Goal: Task Accomplishment & Management: Use online tool/utility

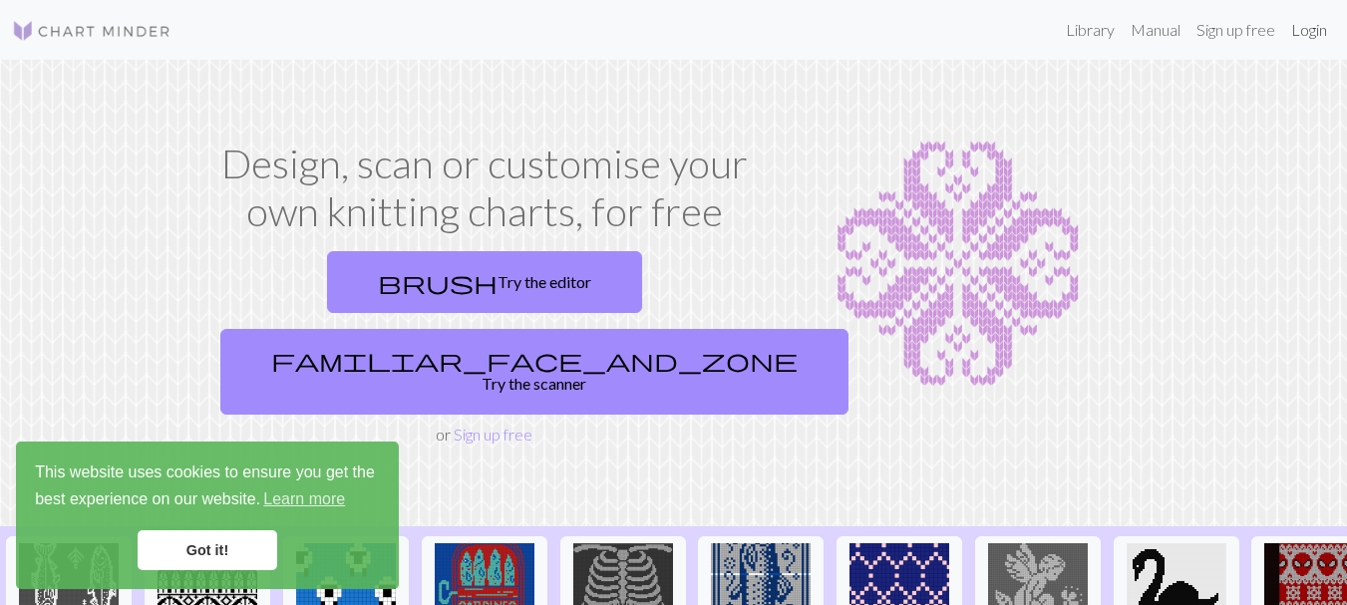
click at [1308, 29] on link "Login" at bounding box center [1309, 30] width 52 height 40
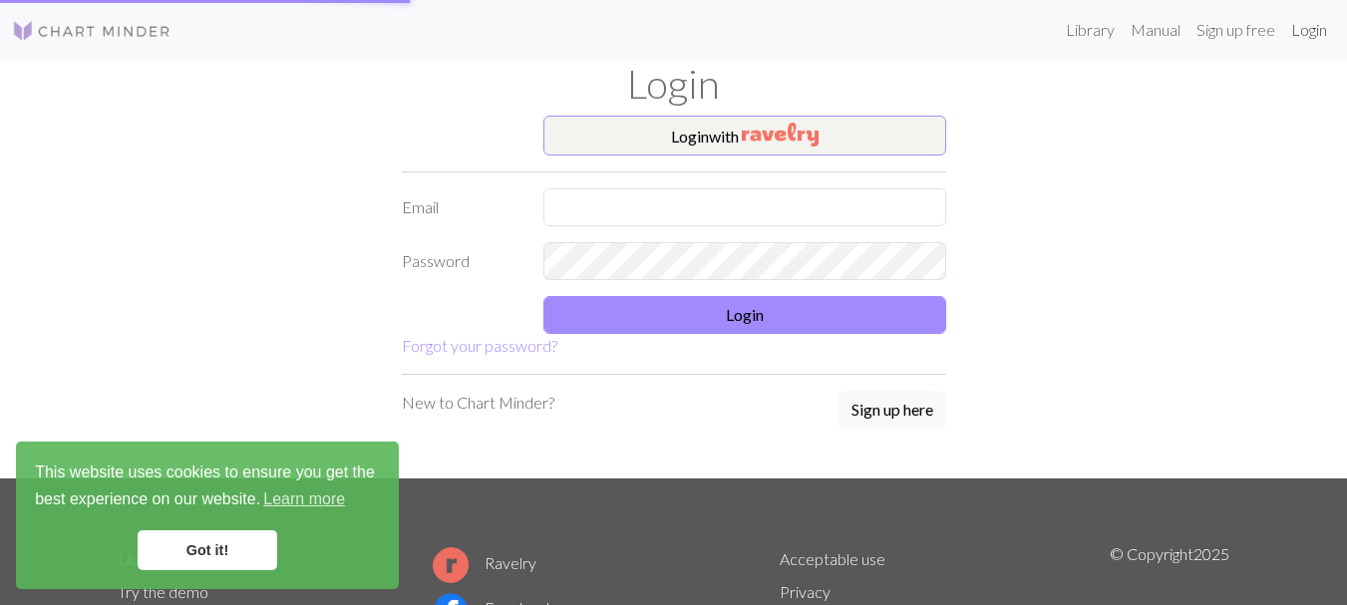
click at [1308, 29] on link "Login" at bounding box center [1309, 30] width 52 height 40
click at [709, 202] on input "text" at bounding box center [744, 207] width 403 height 38
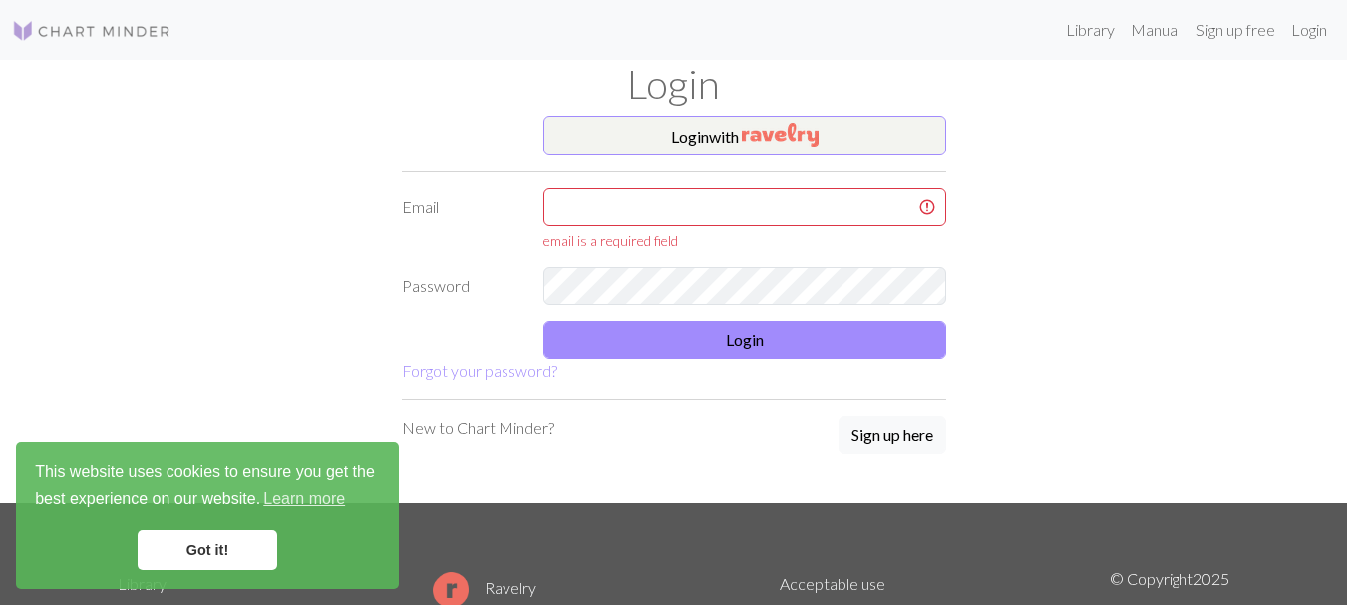
click at [931, 399] on div "Login with Email email is a required field Password Login Forgot your password?…" at bounding box center [674, 310] width 568 height 388
click at [901, 442] on button "Sign up here" at bounding box center [892, 435] width 108 height 38
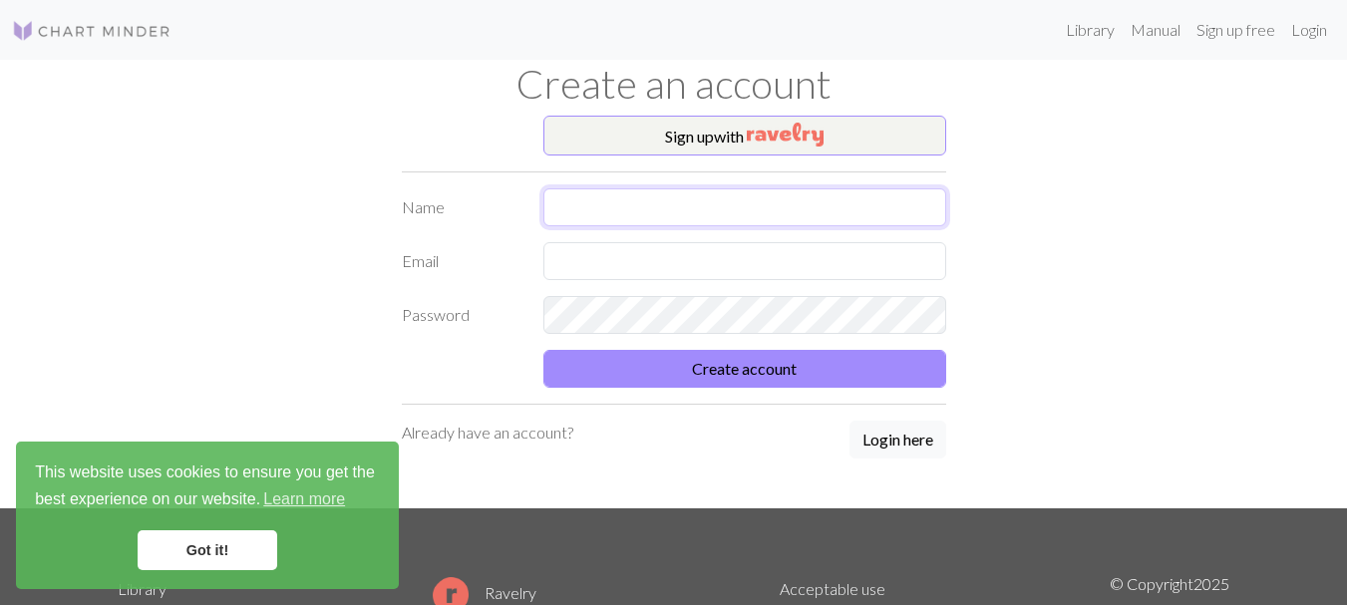
click at [818, 212] on input "text" at bounding box center [744, 207] width 403 height 38
type input "Havryll"
type input "[EMAIL_ADDRESS][DOMAIN_NAME]"
click at [543, 350] on button "Create account" at bounding box center [744, 369] width 403 height 38
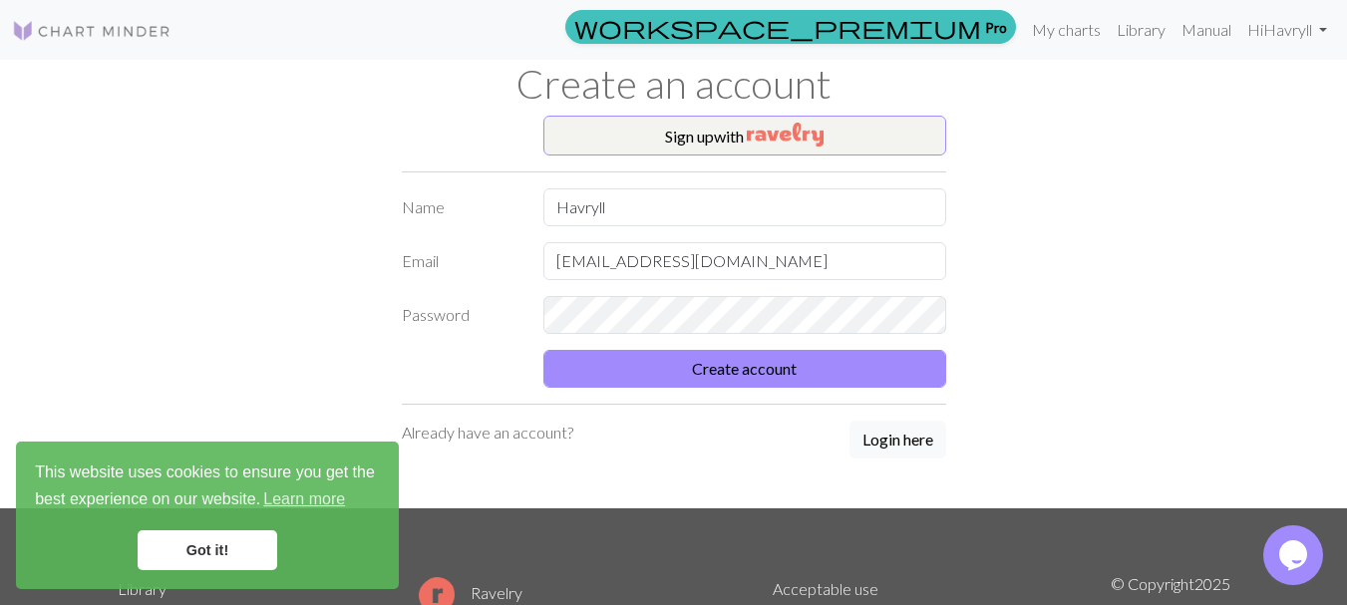
click at [261, 551] on link "Got it!" at bounding box center [208, 550] width 140 height 40
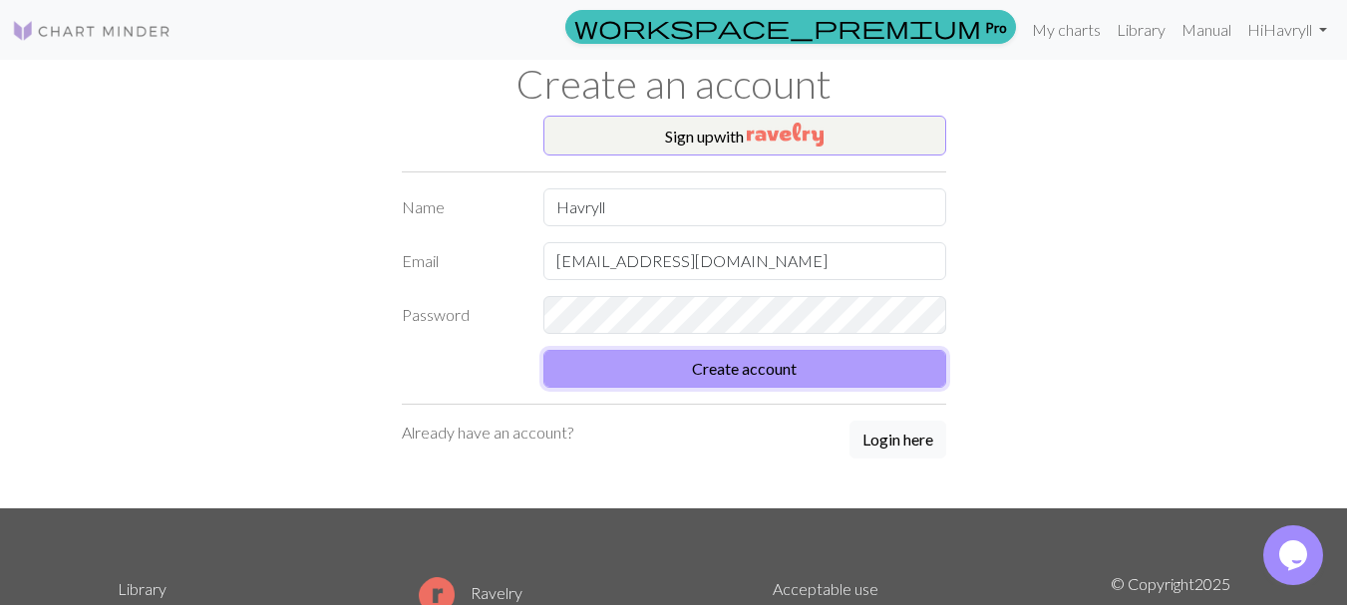
click at [601, 353] on button "Create account" at bounding box center [744, 369] width 403 height 38
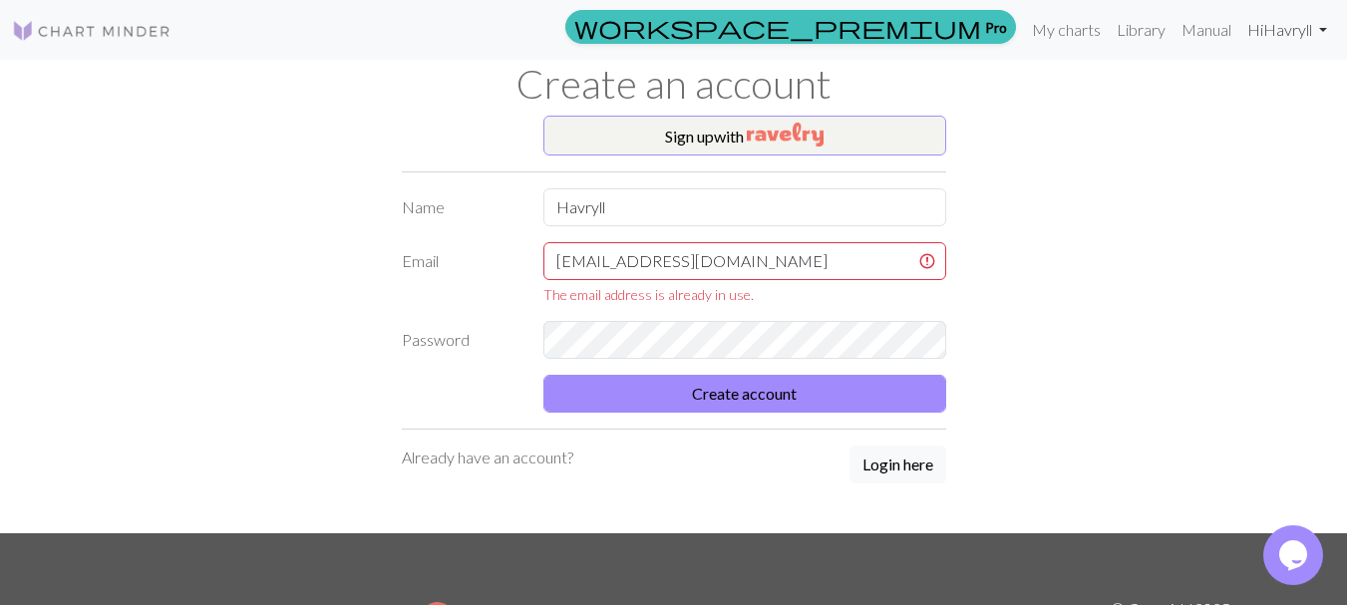
click at [1266, 27] on link "Hi [PERSON_NAME]" at bounding box center [1287, 30] width 96 height 40
click at [1086, 210] on div "Sign up with Name [PERSON_NAME] Email [EMAIL_ADDRESS][DOMAIN_NAME] The email ad…" at bounding box center [674, 325] width 1136 height 418
click at [115, 16] on link at bounding box center [92, 30] width 160 height 36
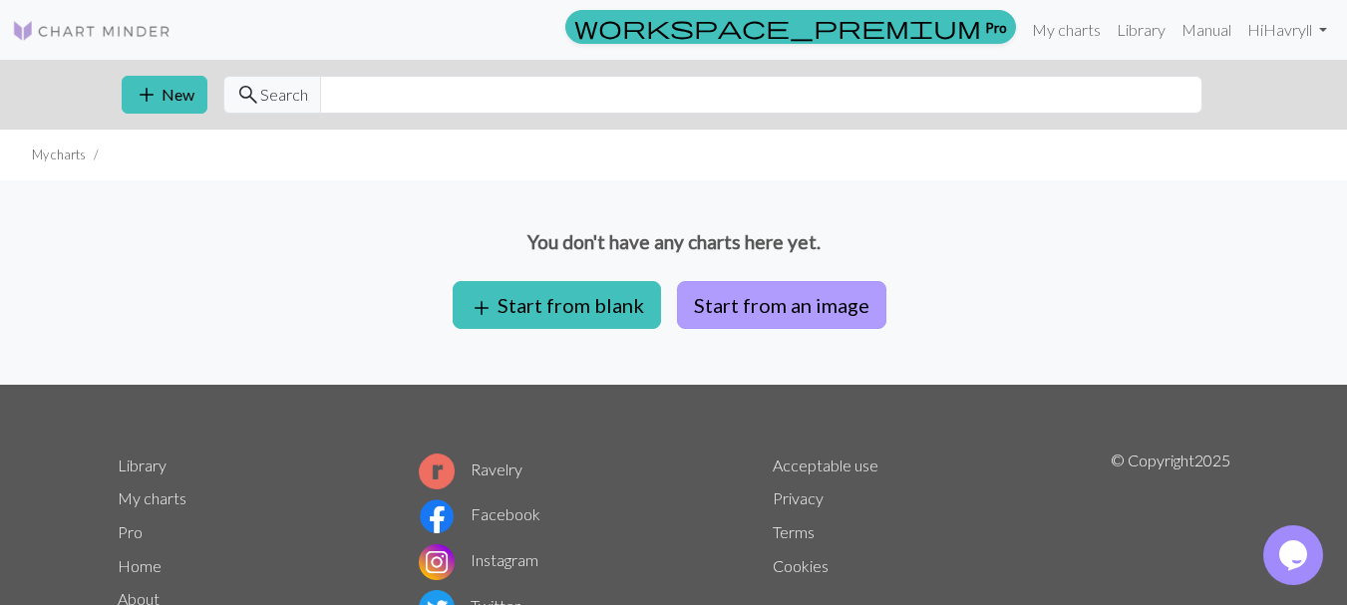
click at [768, 303] on button "Start from an image" at bounding box center [781, 305] width 209 height 48
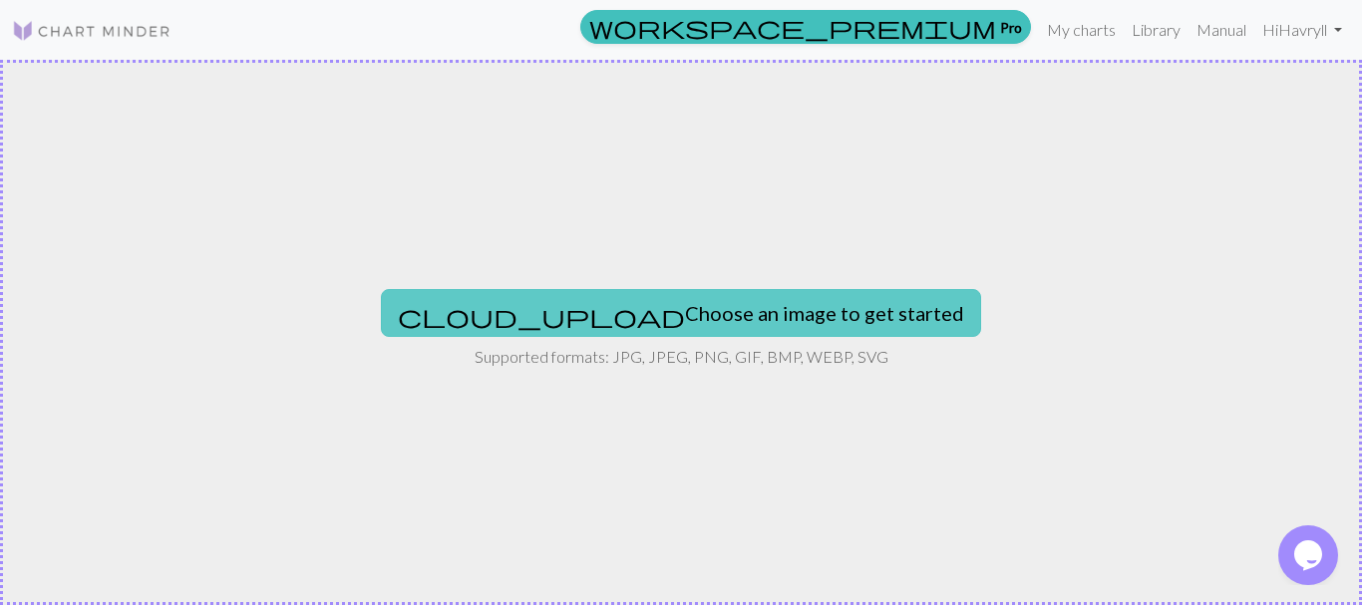
click at [768, 335] on button "cloud_upload Choose an image to get started" at bounding box center [681, 313] width 600 height 48
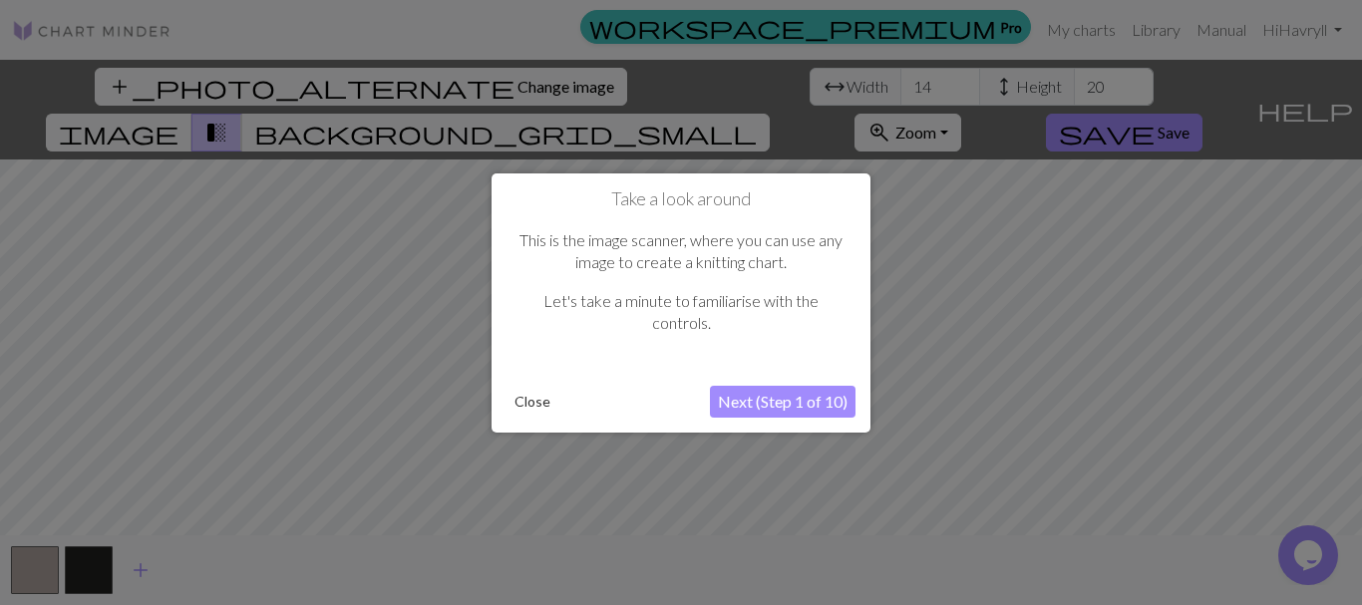
click at [801, 398] on button "Next (Step 1 of 10)" at bounding box center [783, 402] width 146 height 32
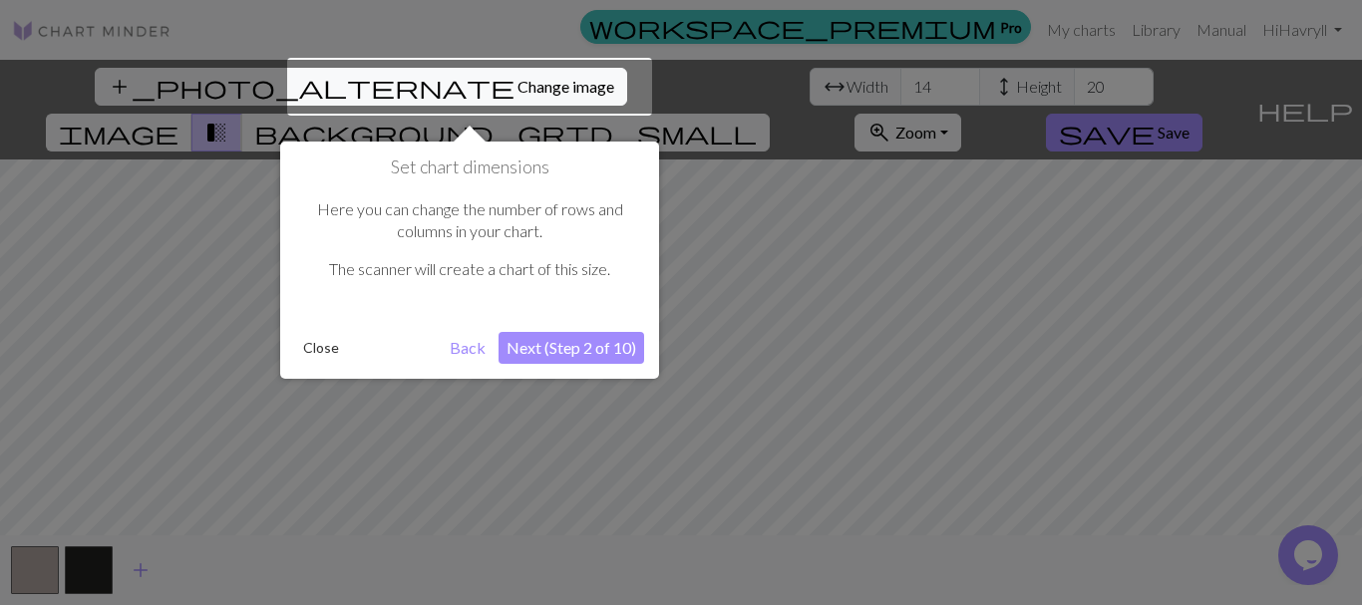
click at [601, 343] on button "Next (Step 2 of 10)" at bounding box center [571, 348] width 146 height 32
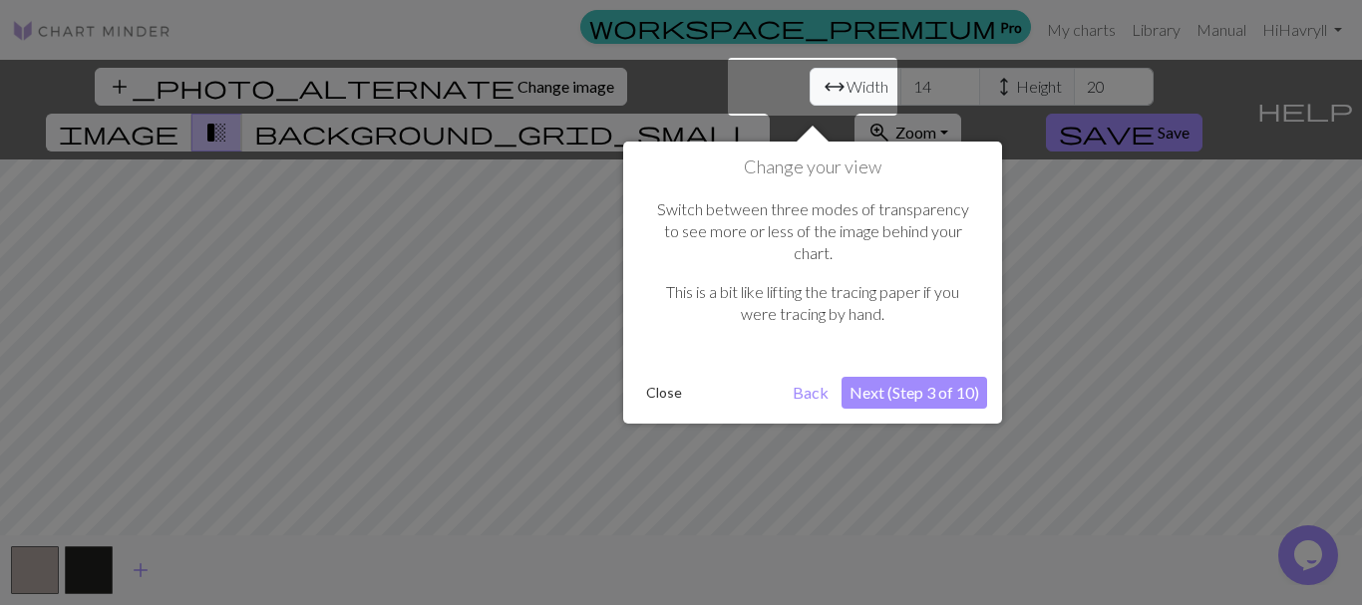
click at [960, 377] on button "Next (Step 3 of 10)" at bounding box center [914, 393] width 146 height 32
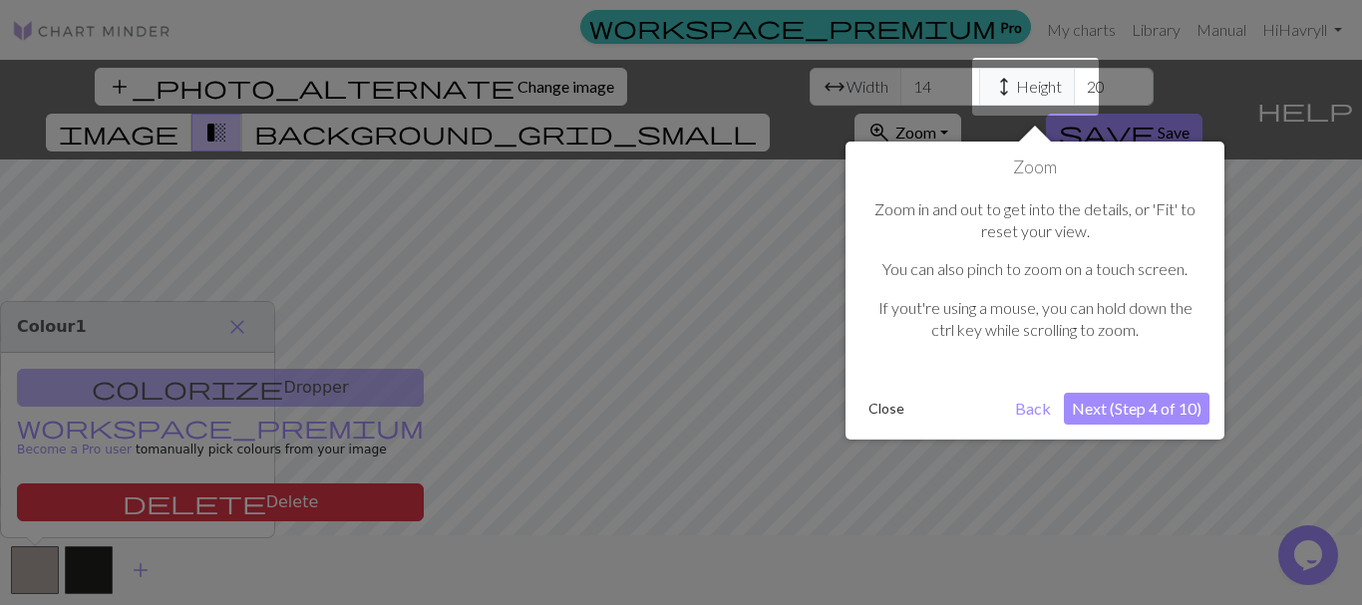
click at [876, 402] on button "Close" at bounding box center [886, 409] width 52 height 30
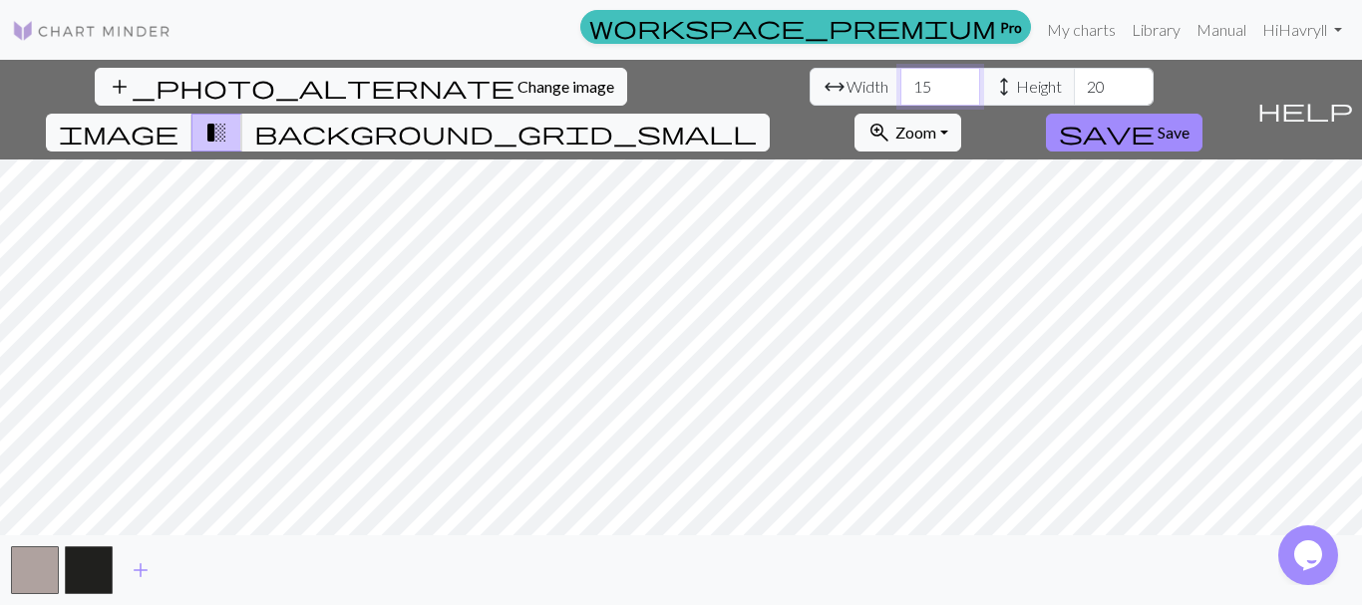
click at [900, 78] on input "15" at bounding box center [940, 87] width 80 height 38
click at [900, 76] on input "16" at bounding box center [940, 87] width 80 height 38
type input "17"
click at [900, 76] on input "17" at bounding box center [940, 87] width 80 height 38
click at [900, 74] on input "17" at bounding box center [940, 87] width 80 height 38
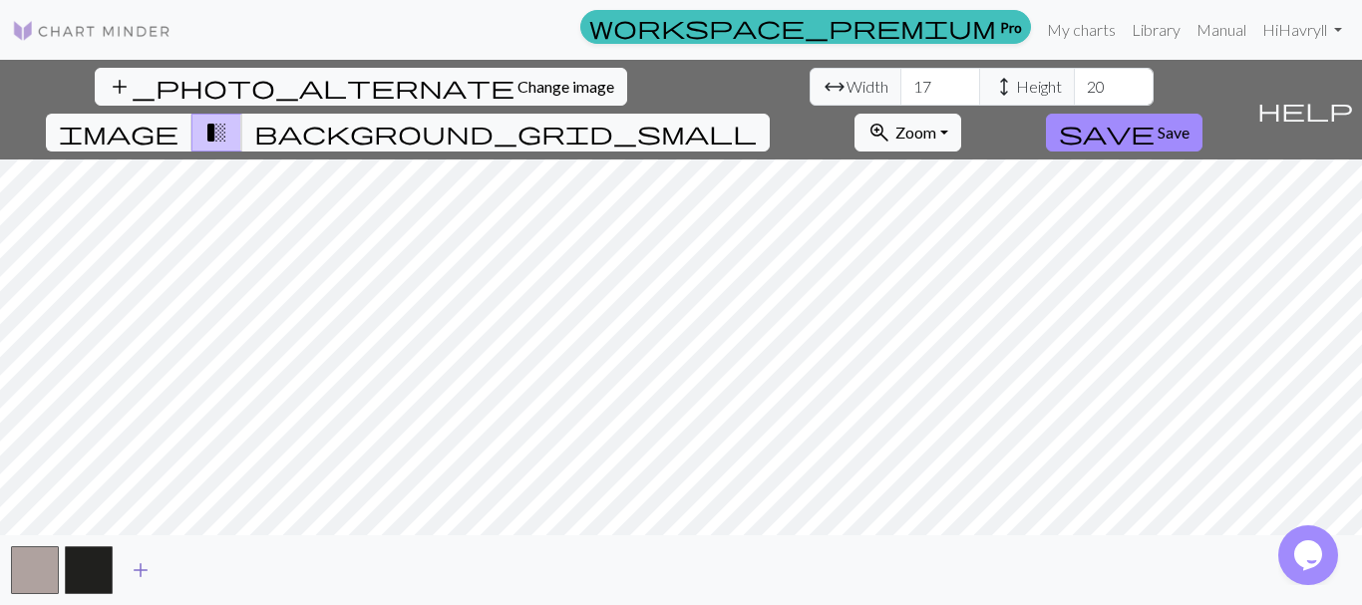
click at [145, 571] on span "add" at bounding box center [141, 570] width 24 height 28
click at [961, 114] on button "zoom_in Zoom Zoom" at bounding box center [907, 133] width 107 height 38
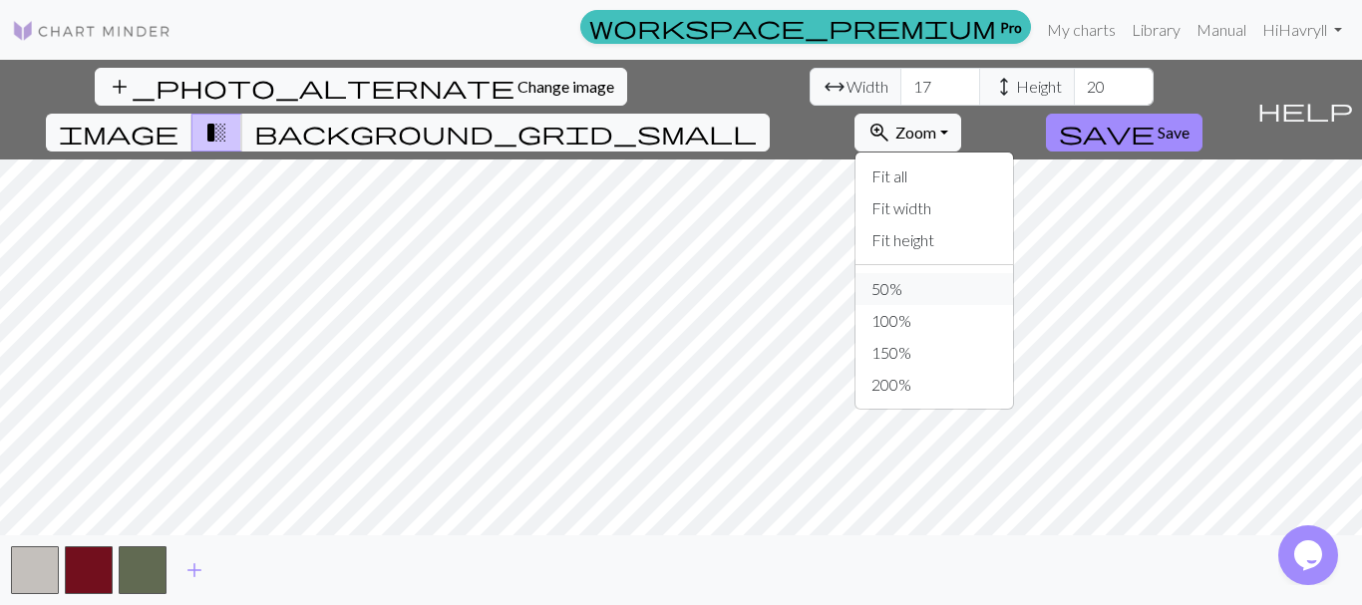
click at [1013, 273] on button "50%" at bounding box center [934, 289] width 158 height 32
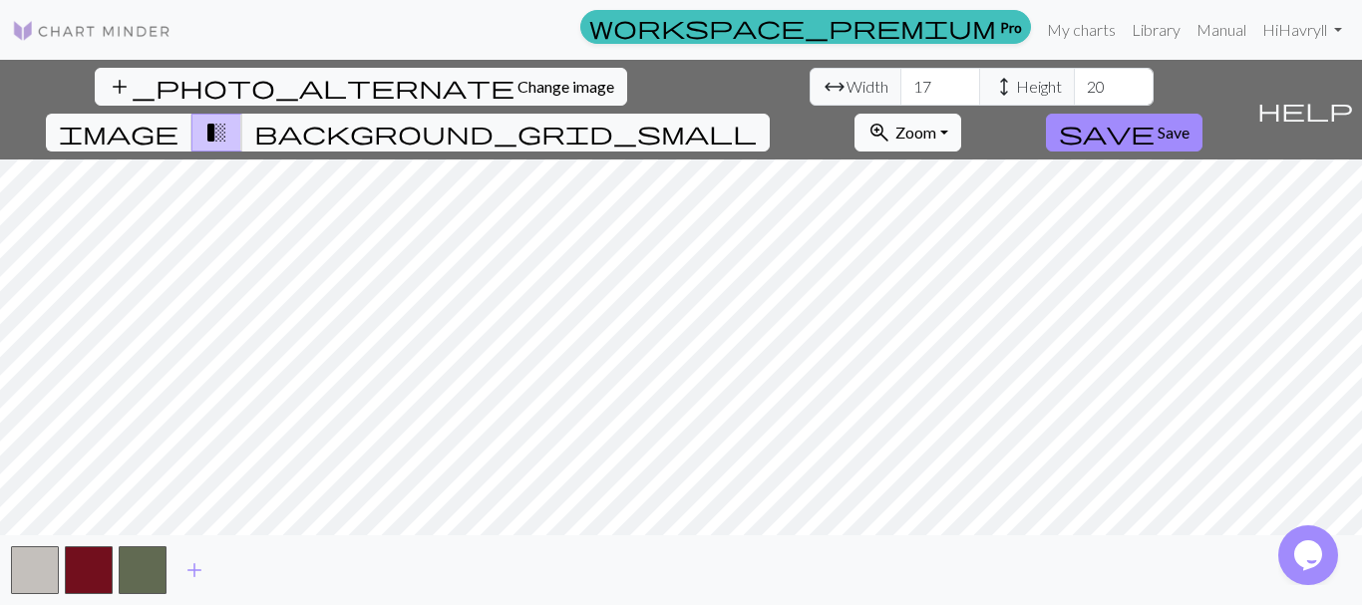
click at [961, 114] on button "zoom_in Zoom Zoom" at bounding box center [907, 133] width 107 height 38
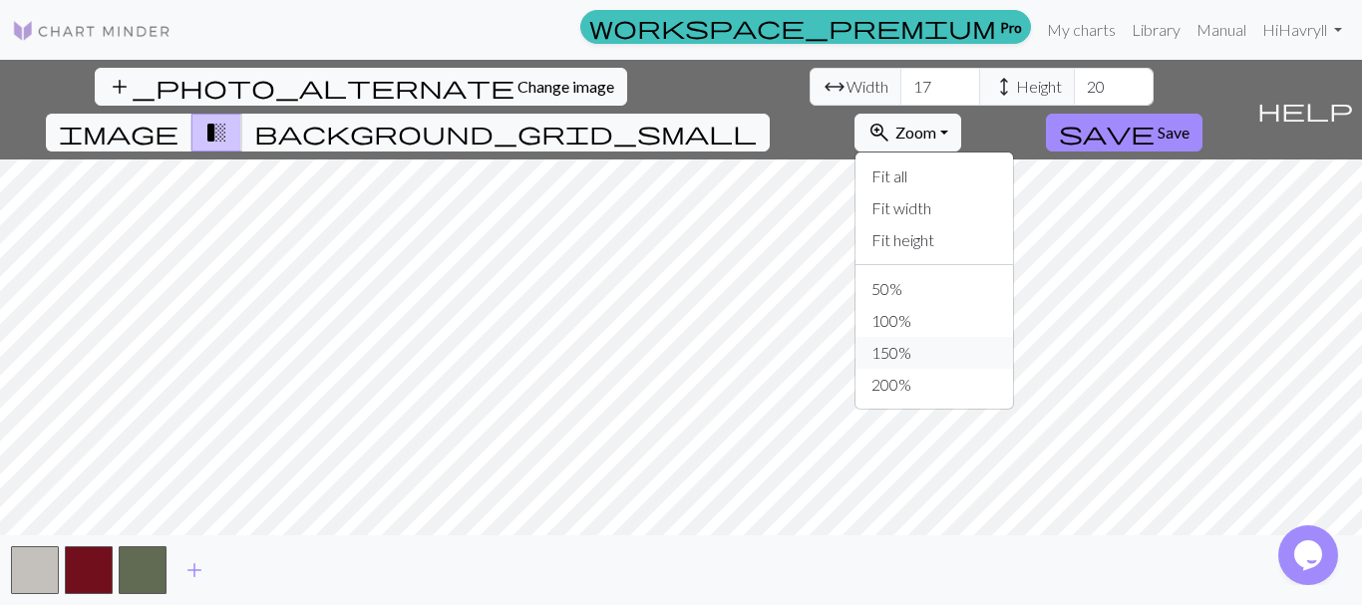
click at [1013, 337] on button "150%" at bounding box center [934, 353] width 158 height 32
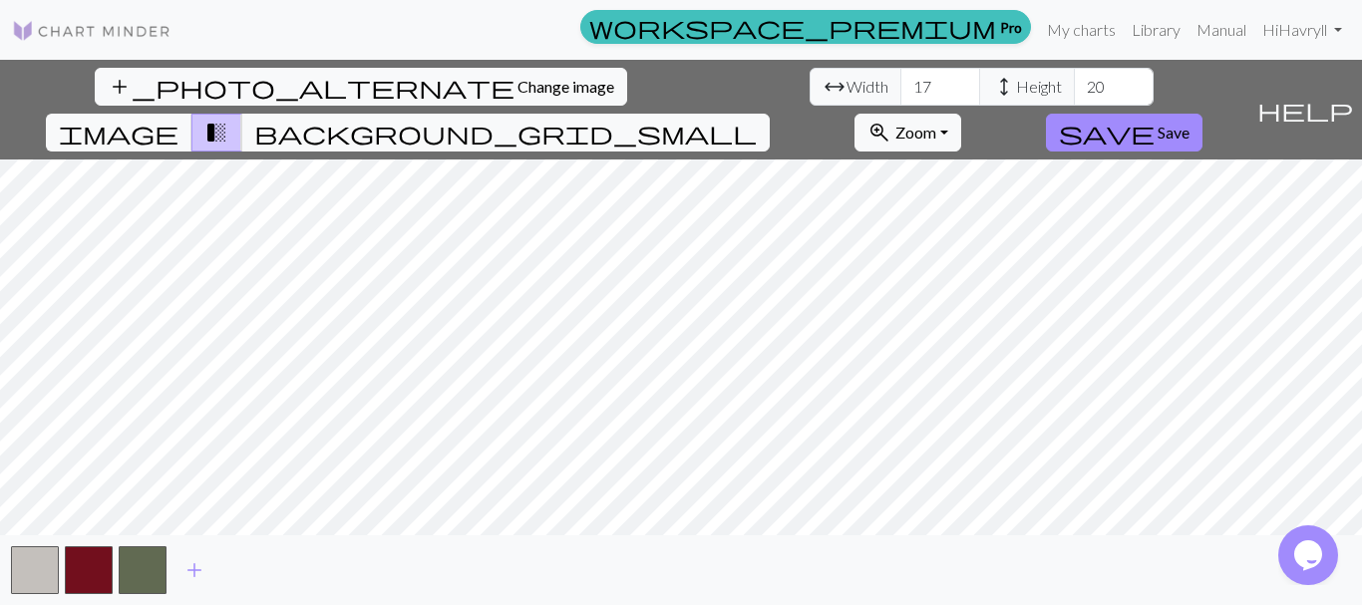
click at [154, 33] on img at bounding box center [92, 31] width 160 height 24
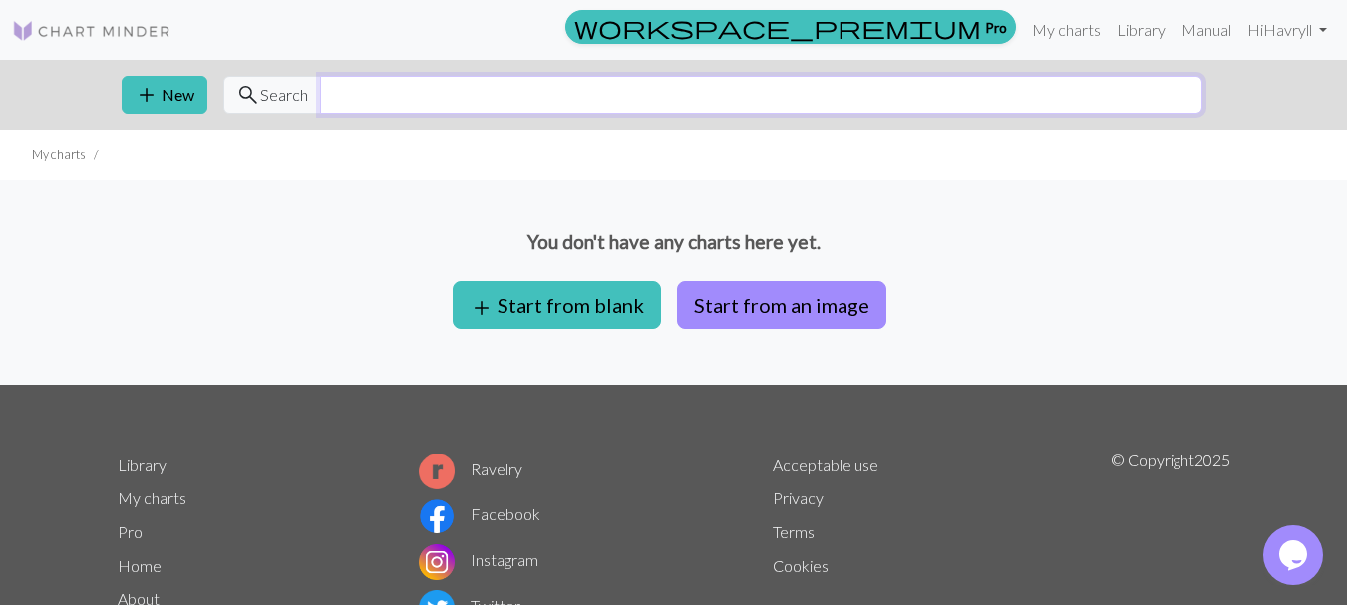
click at [402, 88] on input "text" at bounding box center [761, 95] width 882 height 38
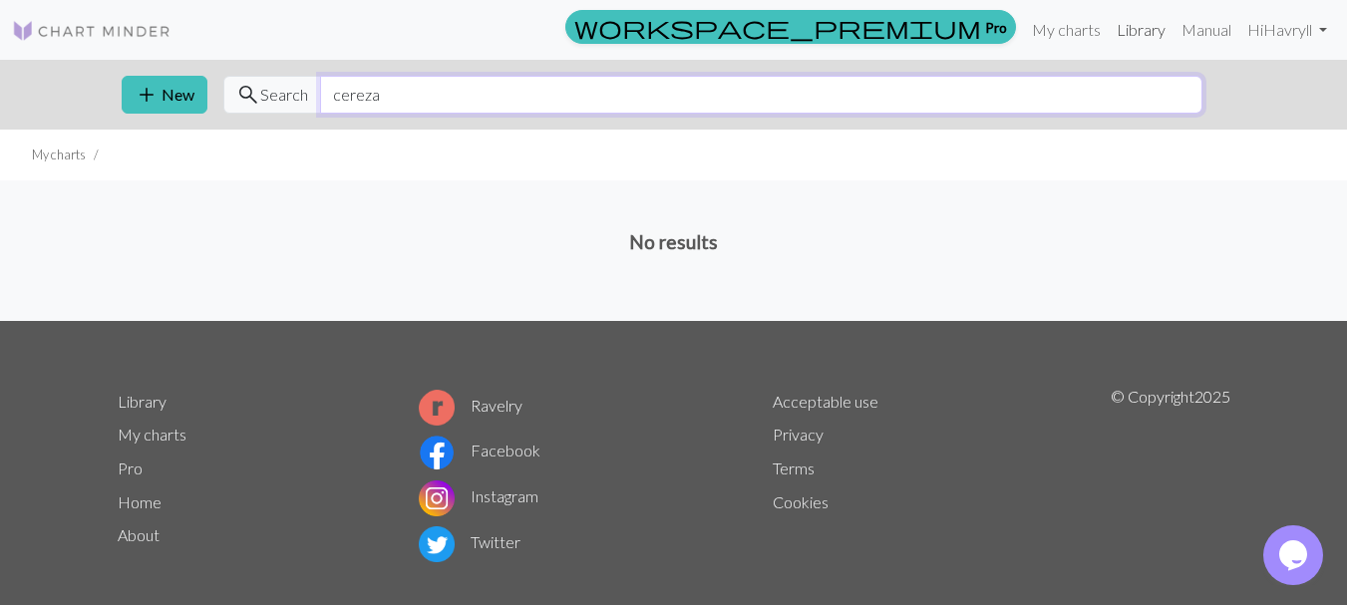
type input "cereza"
click at [1154, 28] on link "Library" at bounding box center [1141, 30] width 65 height 40
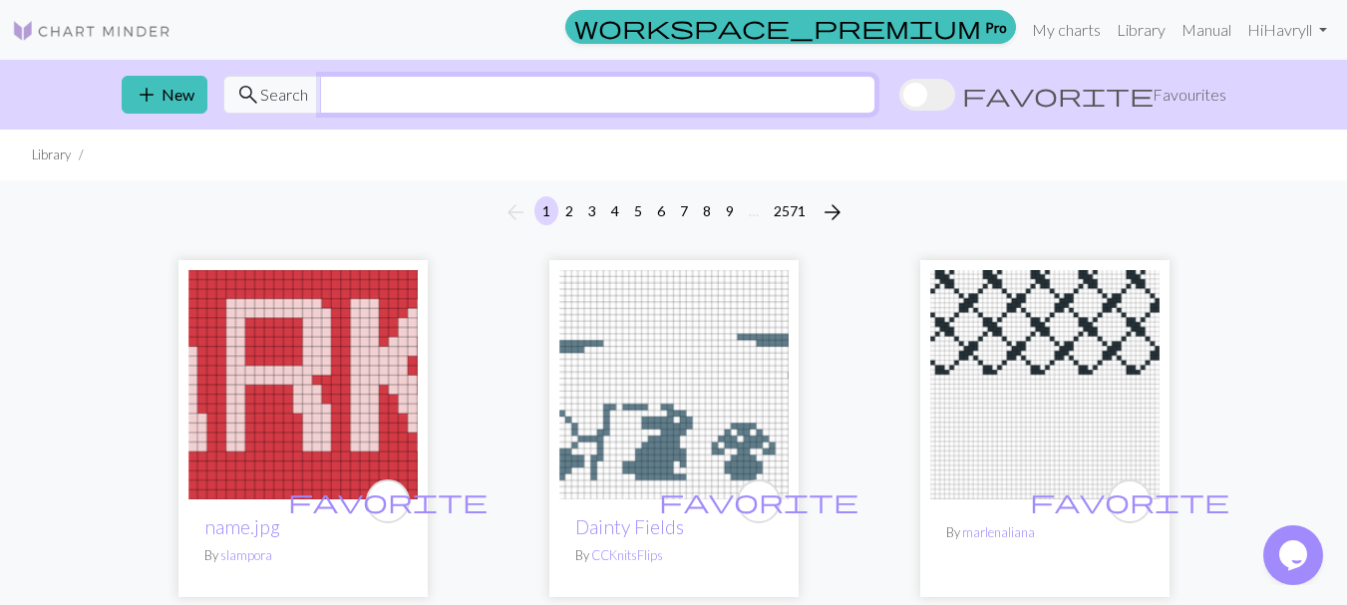
click at [875, 98] on input "text" at bounding box center [597, 95] width 555 height 38
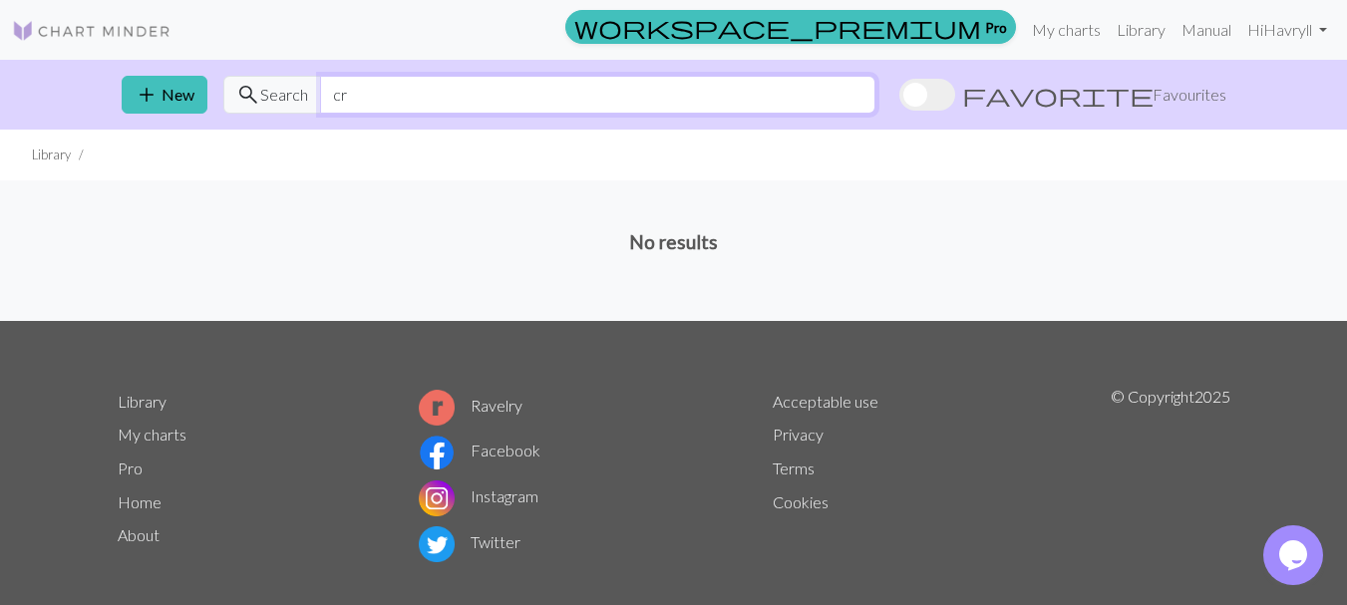
type input "c"
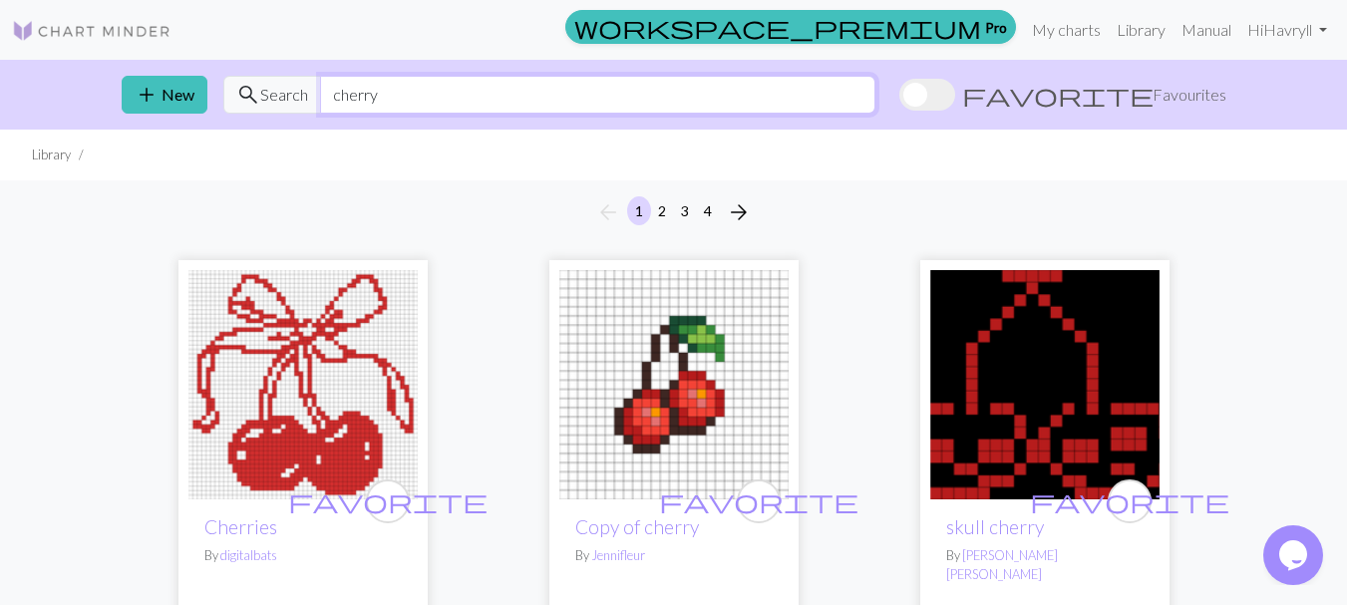
type input "cherry"
click at [1315, 239] on div "arrow_back 1 2 3 4 arrow_forward" at bounding box center [673, 212] width 1347 height 64
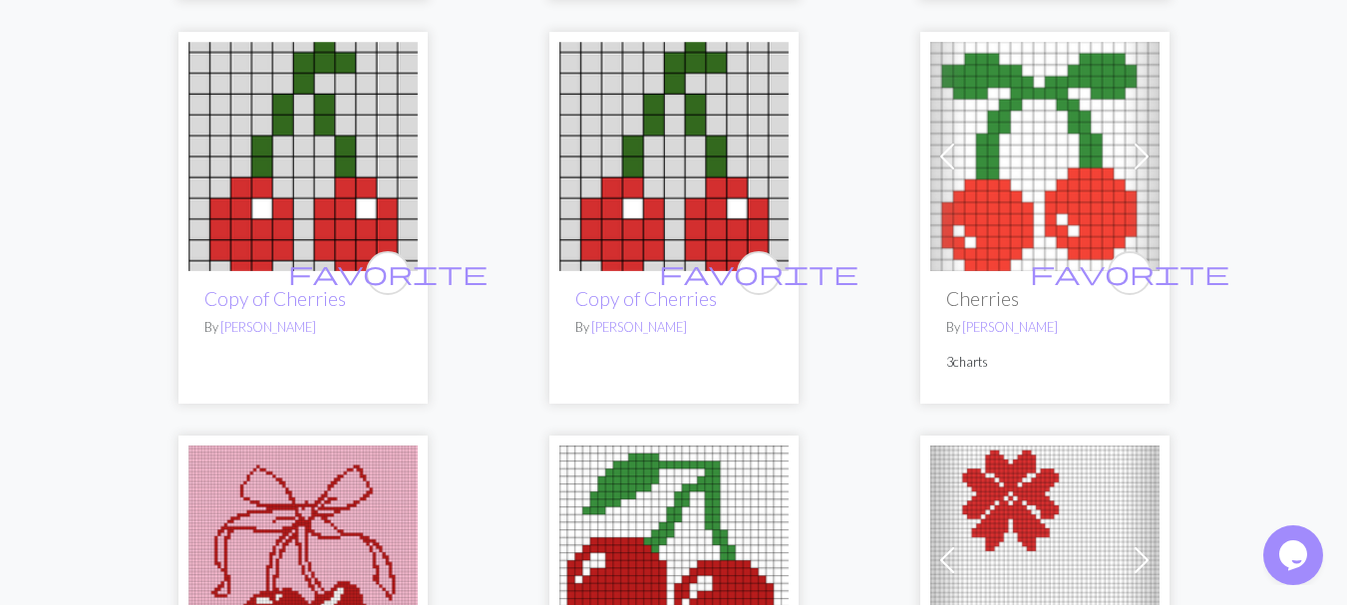
scroll to position [3828, 0]
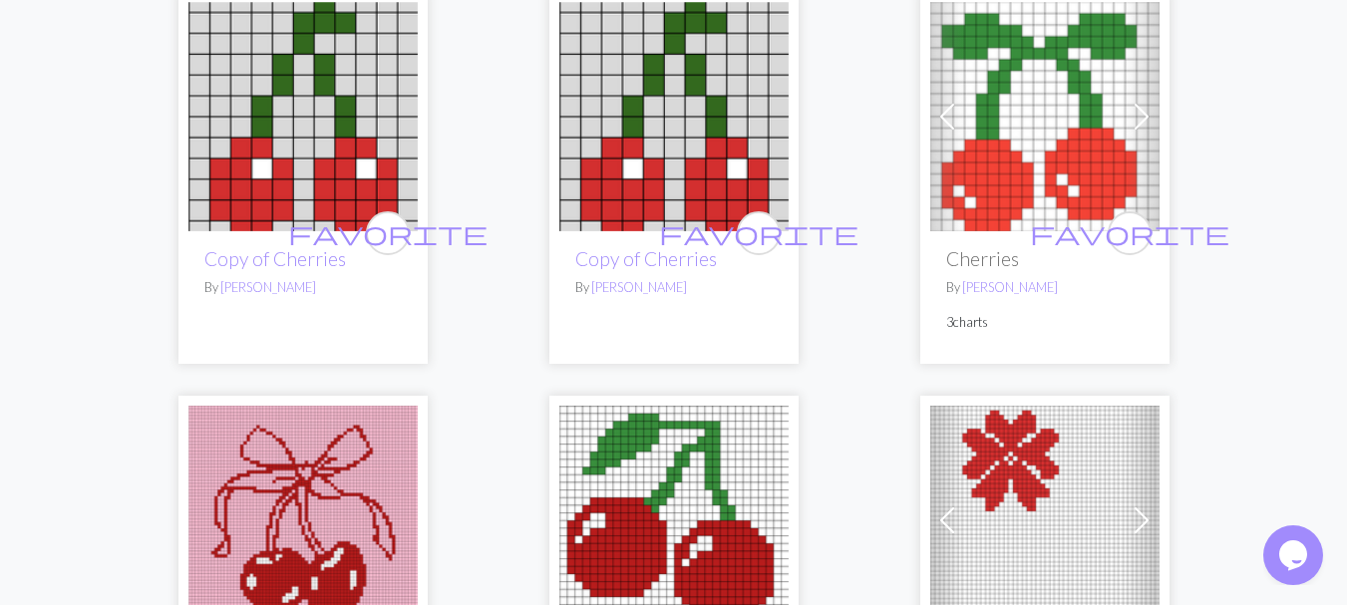
click at [1131, 101] on span at bounding box center [1141, 117] width 32 height 32
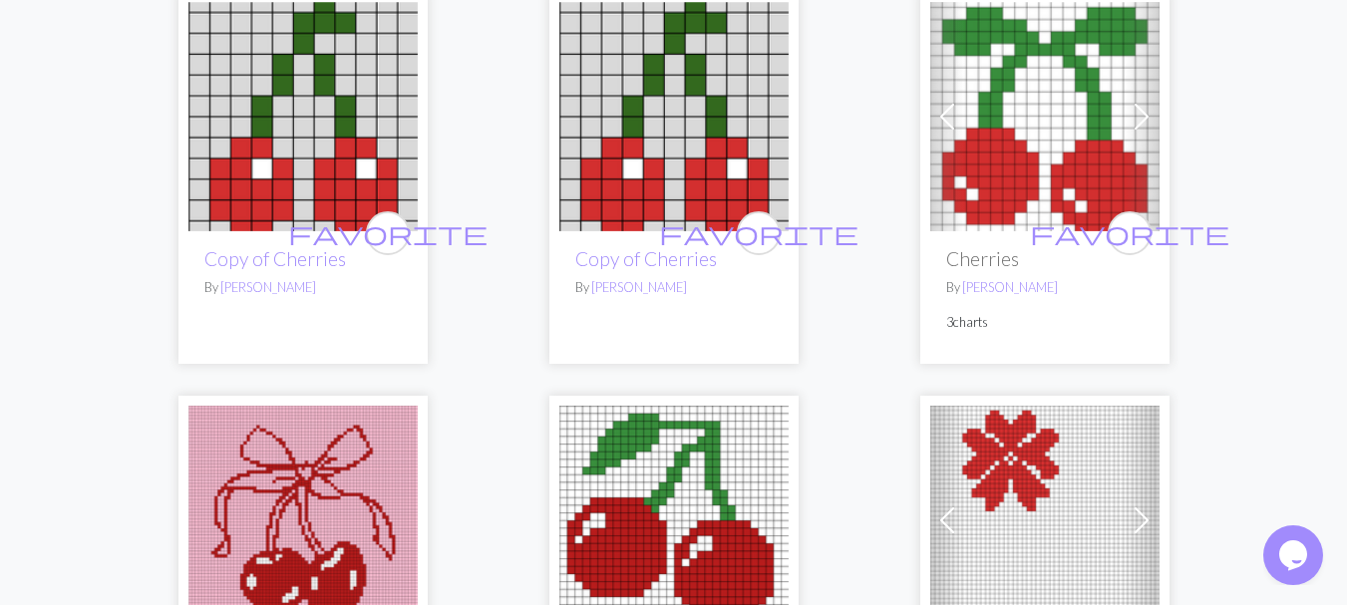
click at [994, 103] on img at bounding box center [1044, 116] width 229 height 229
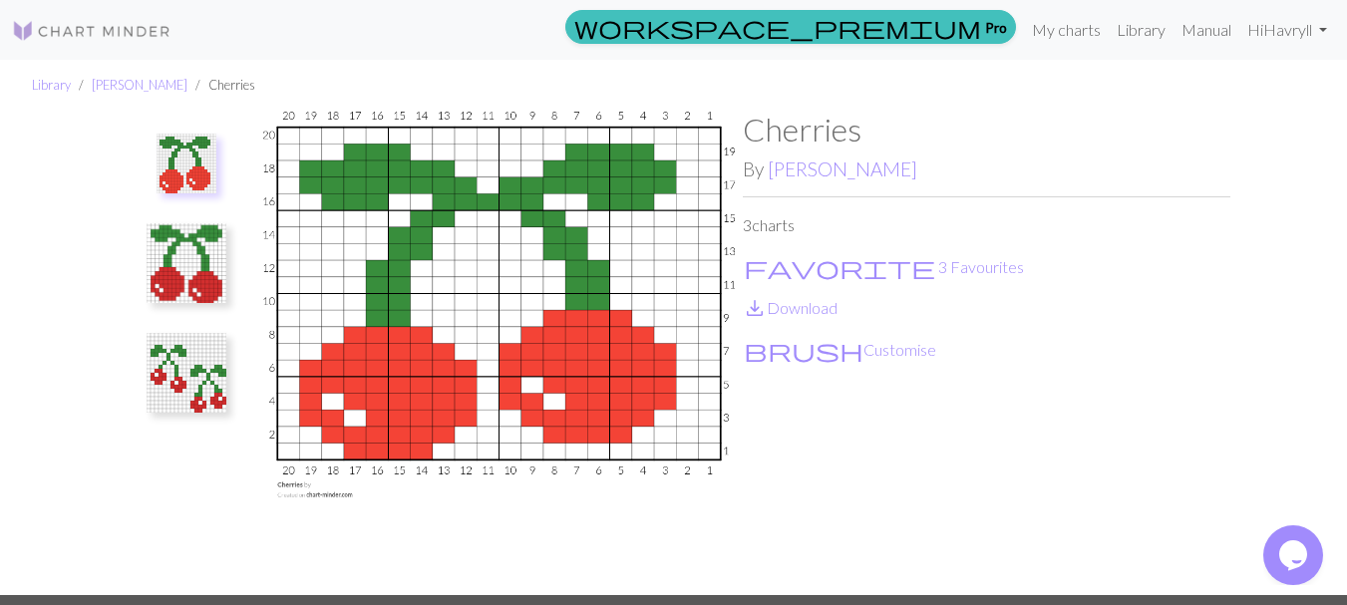
click at [181, 177] on img at bounding box center [187, 164] width 60 height 60
click at [174, 161] on img at bounding box center [187, 164] width 60 height 60
click at [188, 288] on img at bounding box center [187, 263] width 80 height 80
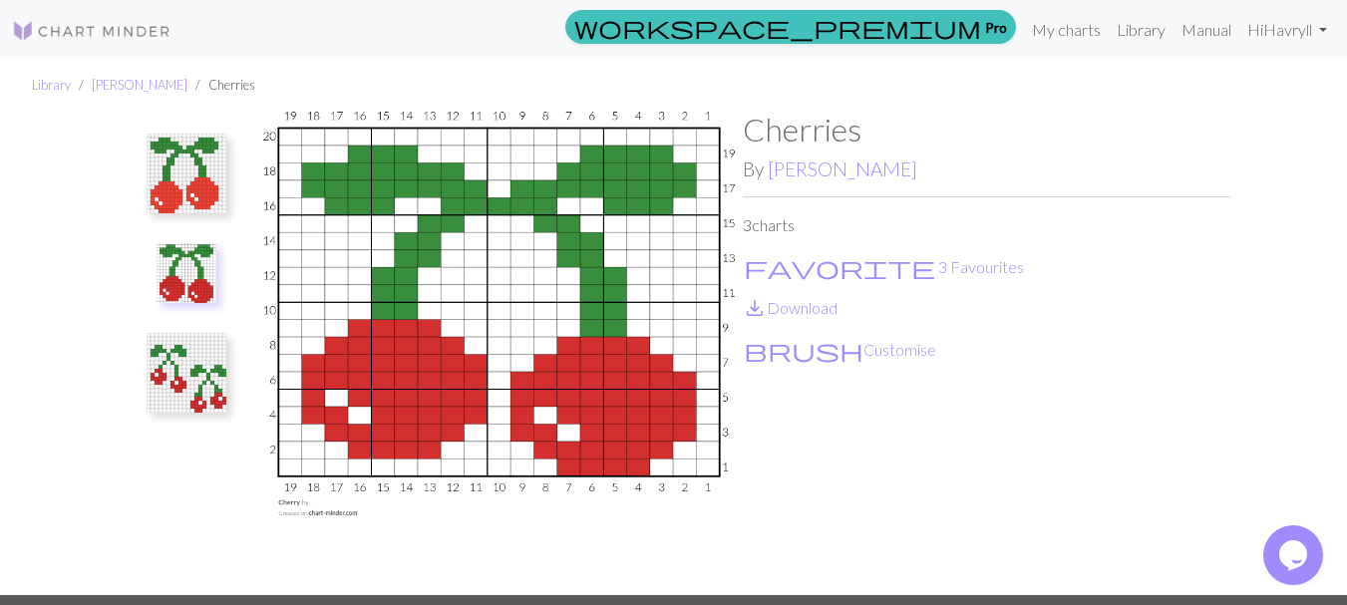
click at [185, 184] on img at bounding box center [187, 174] width 80 height 80
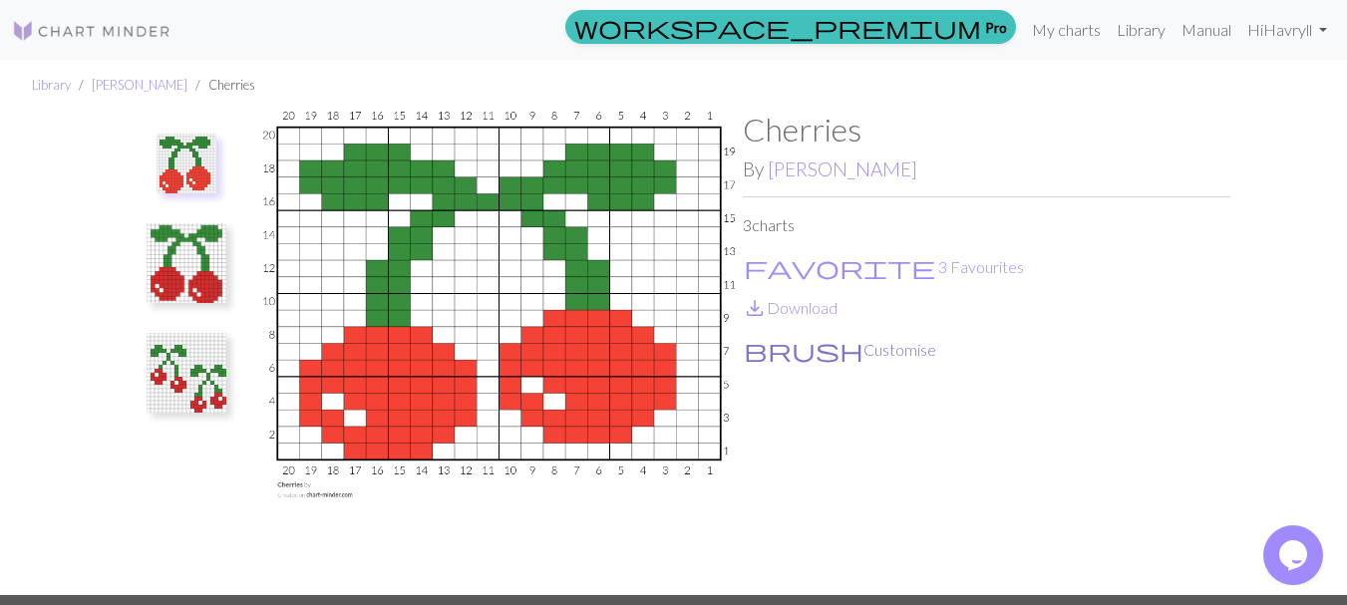
click at [780, 353] on button "brush Customise" at bounding box center [840, 350] width 194 height 26
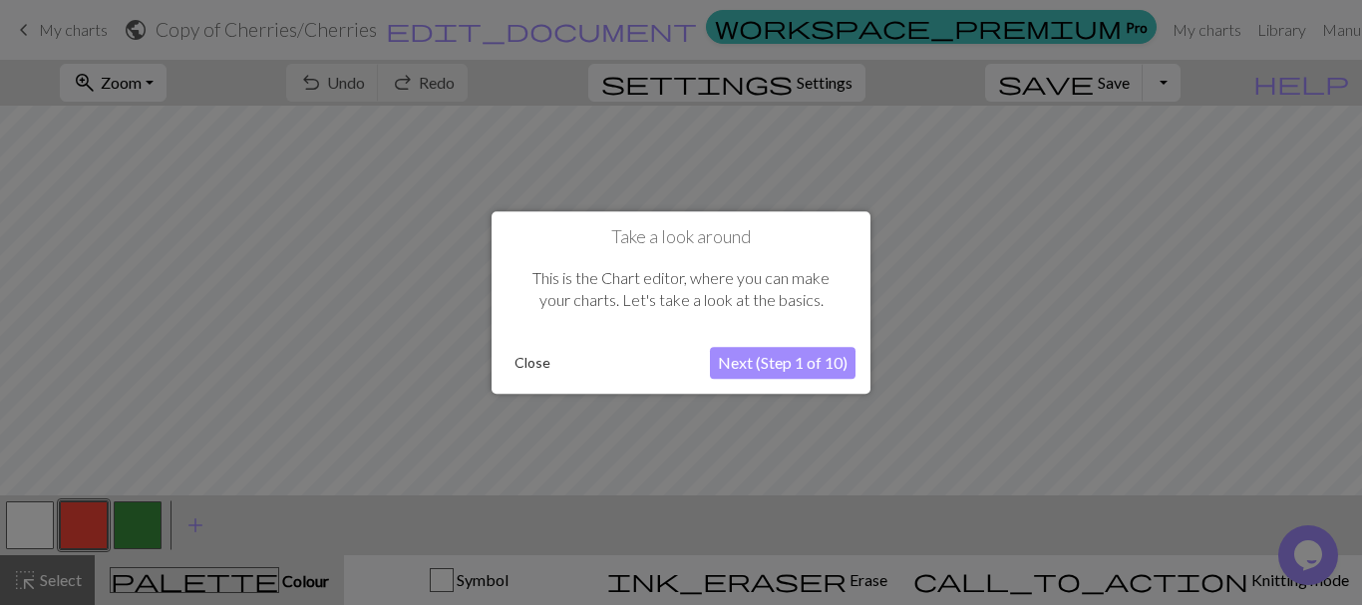
click at [780, 353] on button "Next (Step 1 of 10)" at bounding box center [783, 363] width 146 height 32
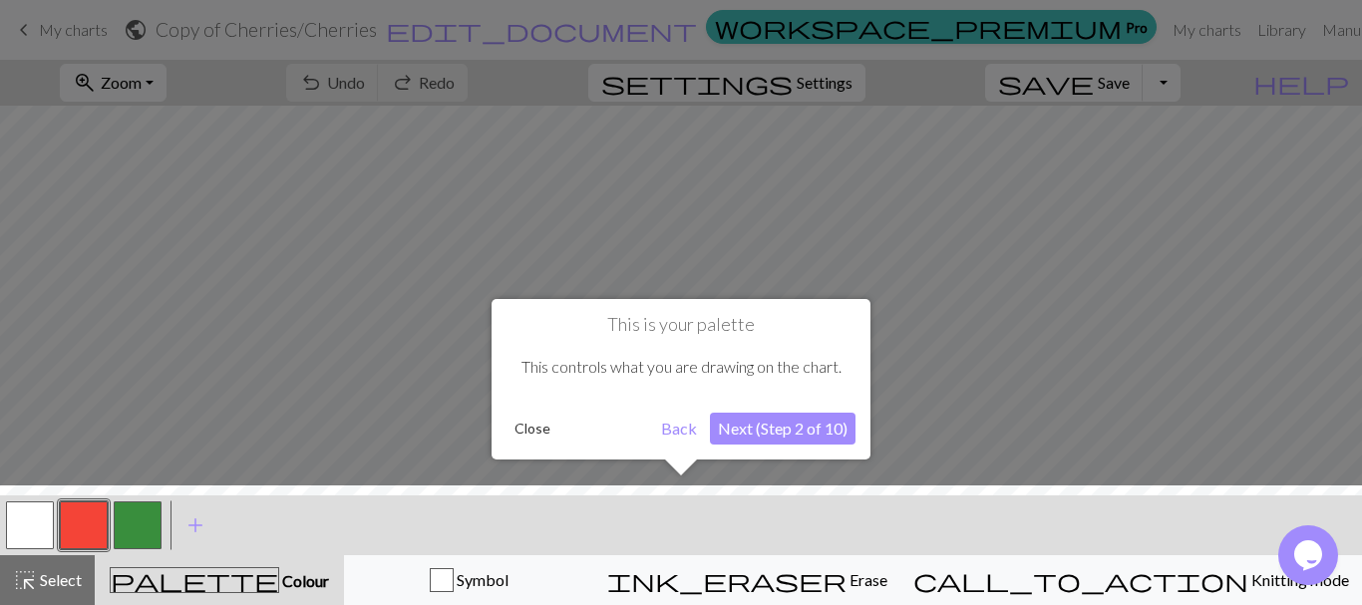
click at [779, 426] on button "Next (Step 2 of 10)" at bounding box center [783, 429] width 146 height 32
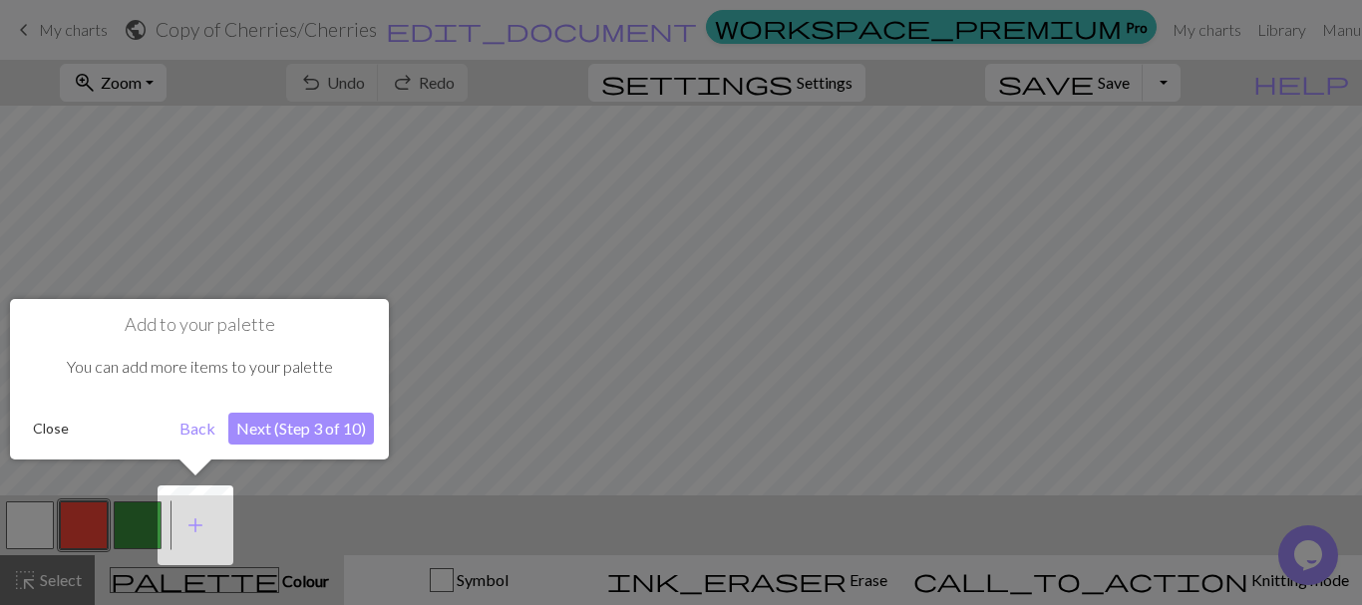
click at [306, 424] on button "Next (Step 3 of 10)" at bounding box center [301, 429] width 146 height 32
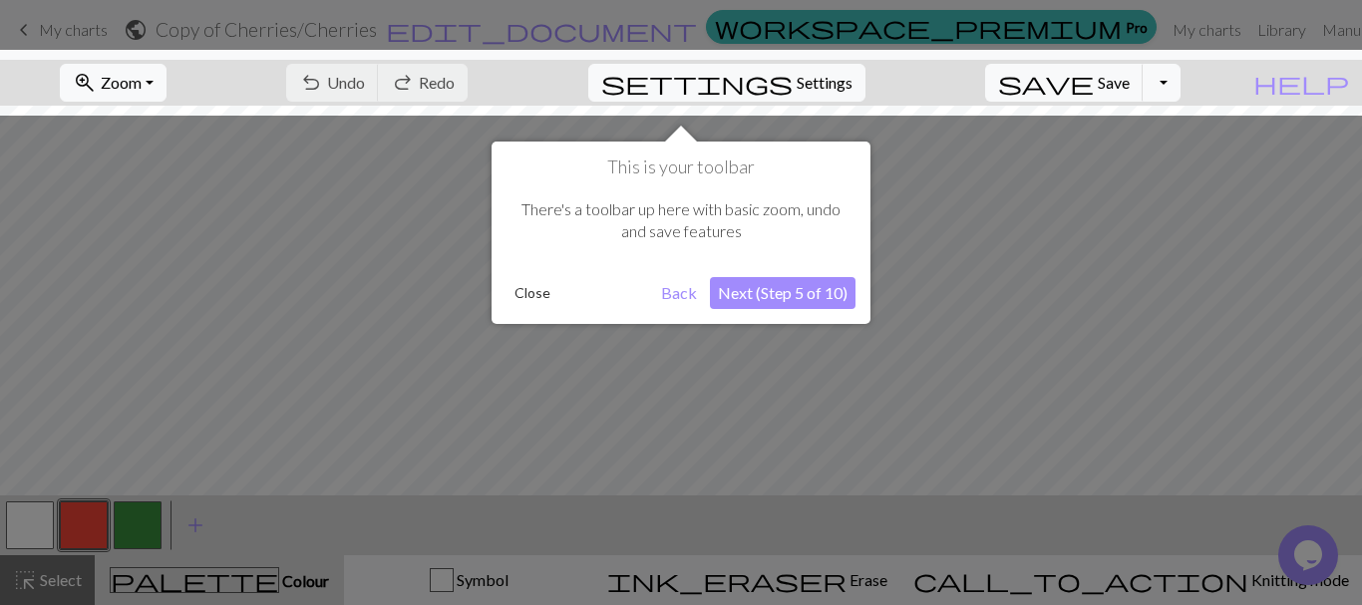
click at [762, 303] on button "Next (Step 5 of 10)" at bounding box center [783, 293] width 146 height 32
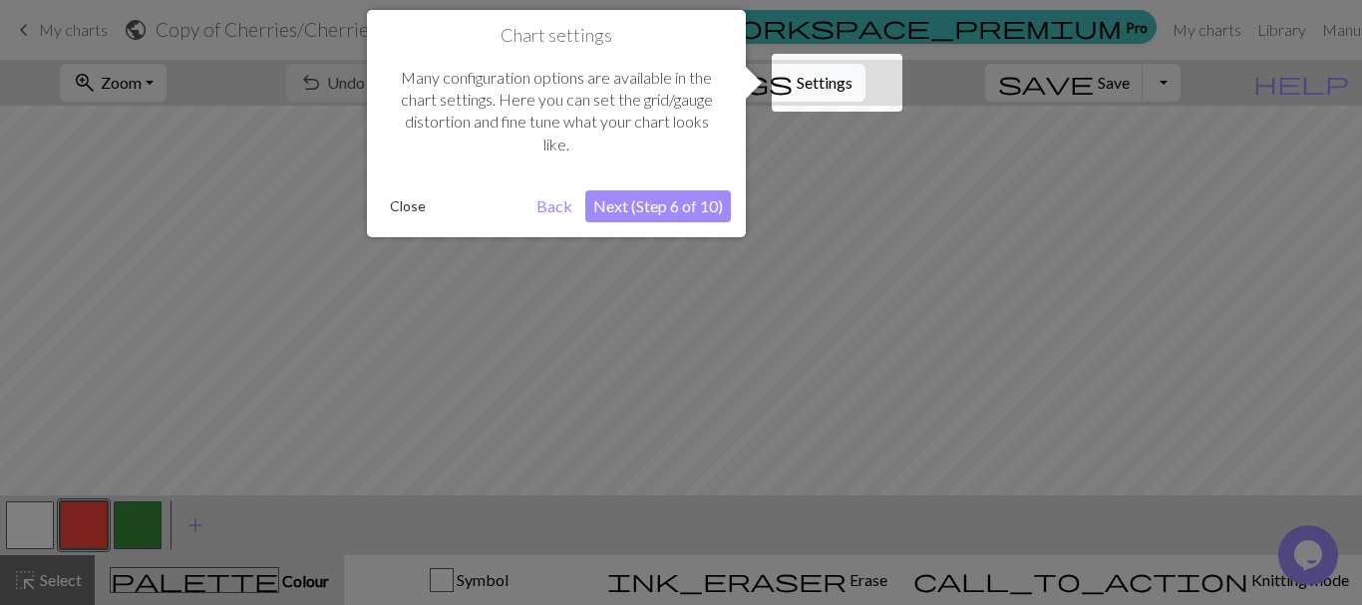
click at [624, 206] on button "Next (Step 6 of 10)" at bounding box center [658, 206] width 146 height 32
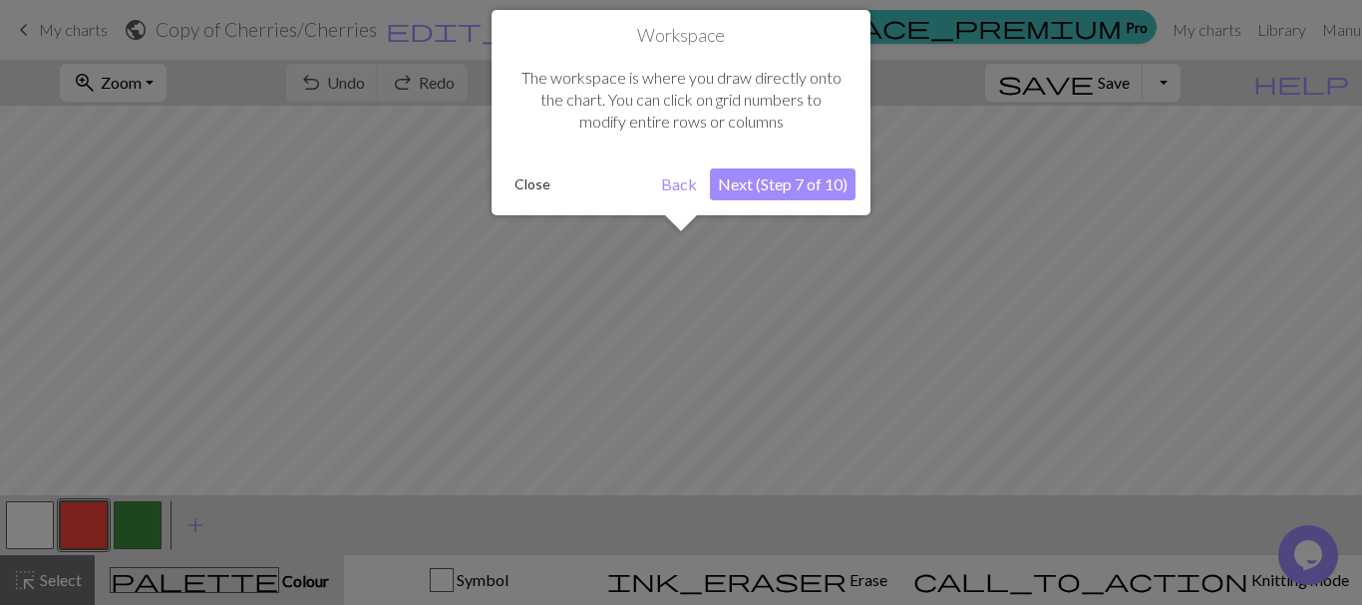
scroll to position [76, 0]
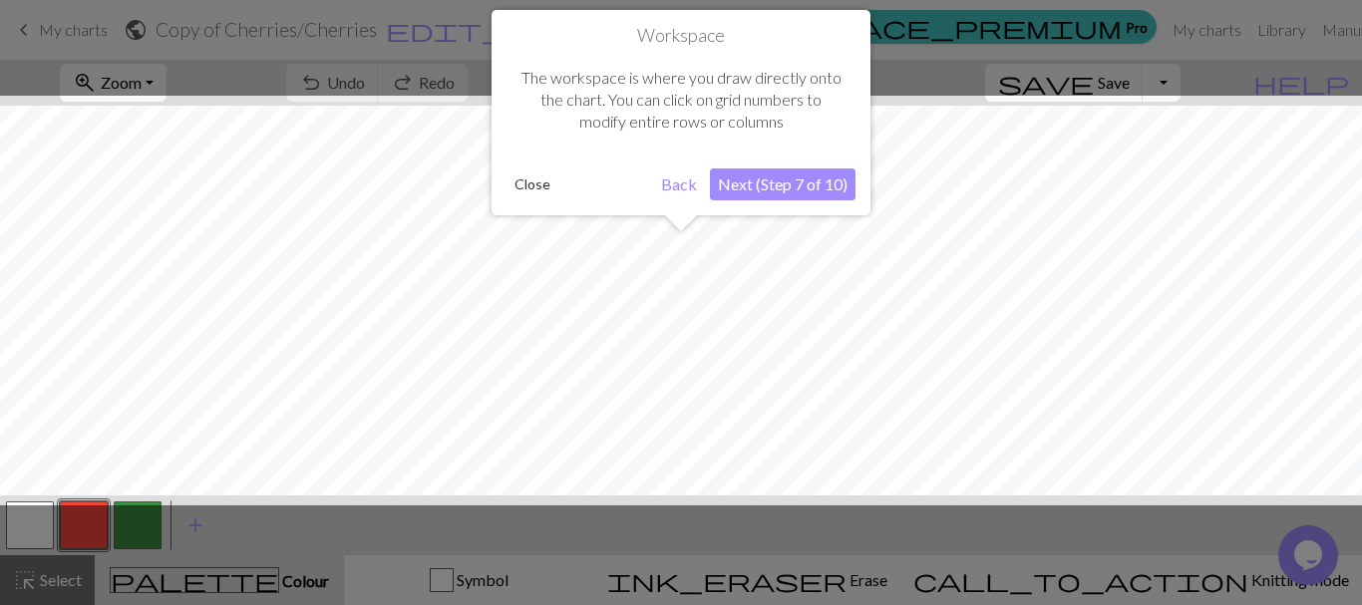
click at [624, 206] on div "Workspace The workspace is where you draw directly onto the chart. You can clic…" at bounding box center [680, 112] width 379 height 205
click at [725, 190] on button "Next (Step 7 of 10)" at bounding box center [783, 184] width 146 height 32
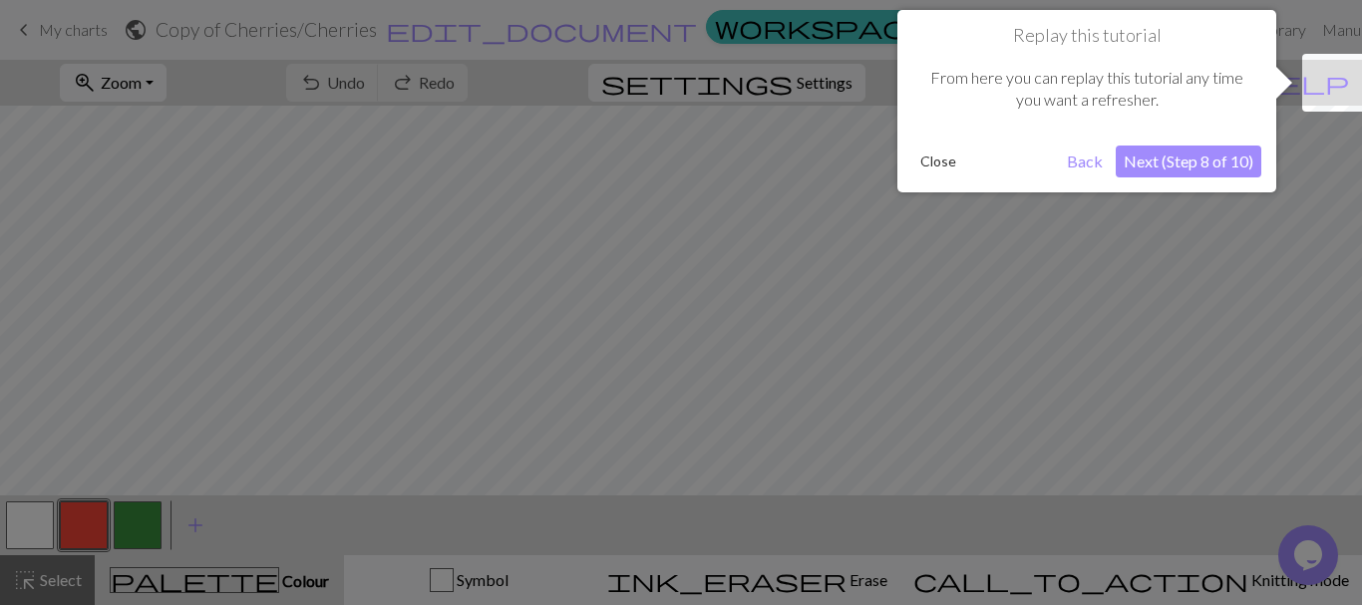
click at [1146, 154] on button "Next (Step 8 of 10)" at bounding box center [1189, 162] width 146 height 32
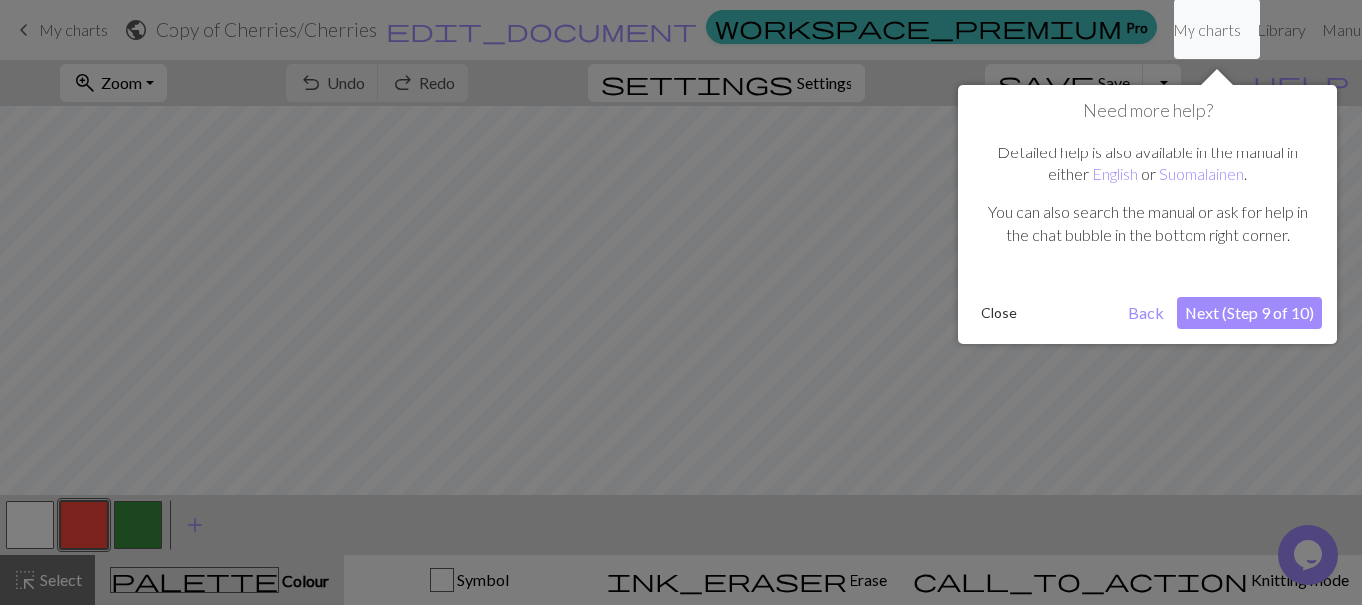
click at [1272, 323] on button "Next (Step 9 of 10)" at bounding box center [1249, 313] width 146 height 32
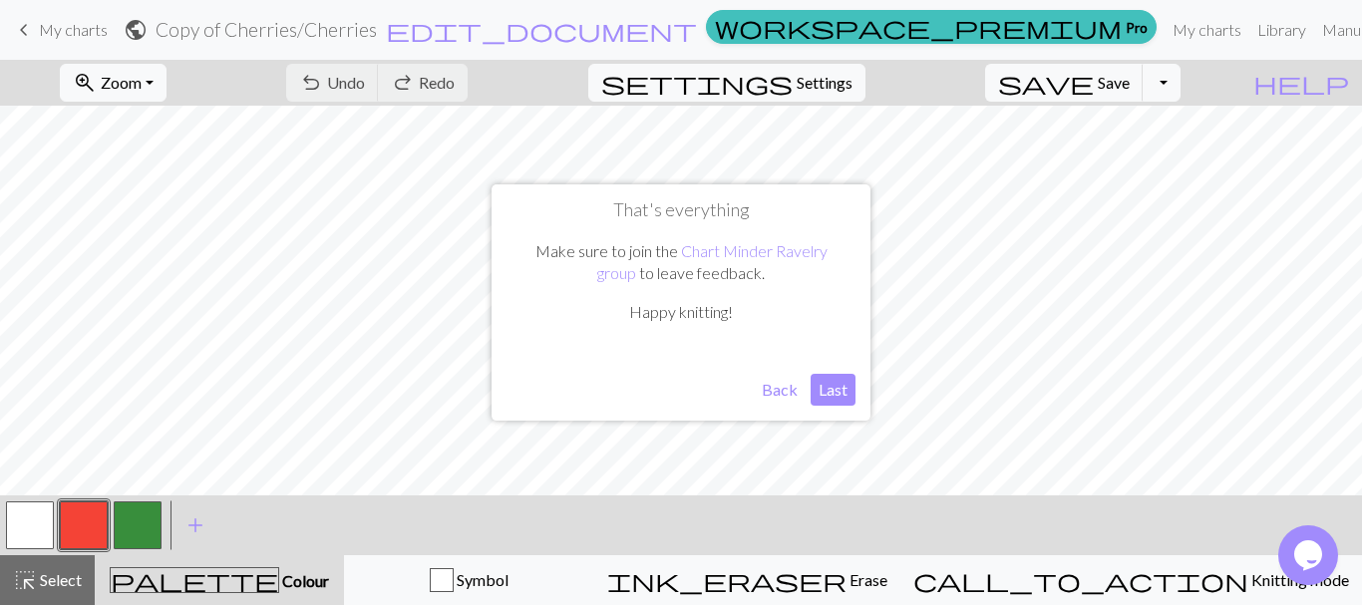
click at [838, 388] on button "Last" at bounding box center [832, 390] width 45 height 32
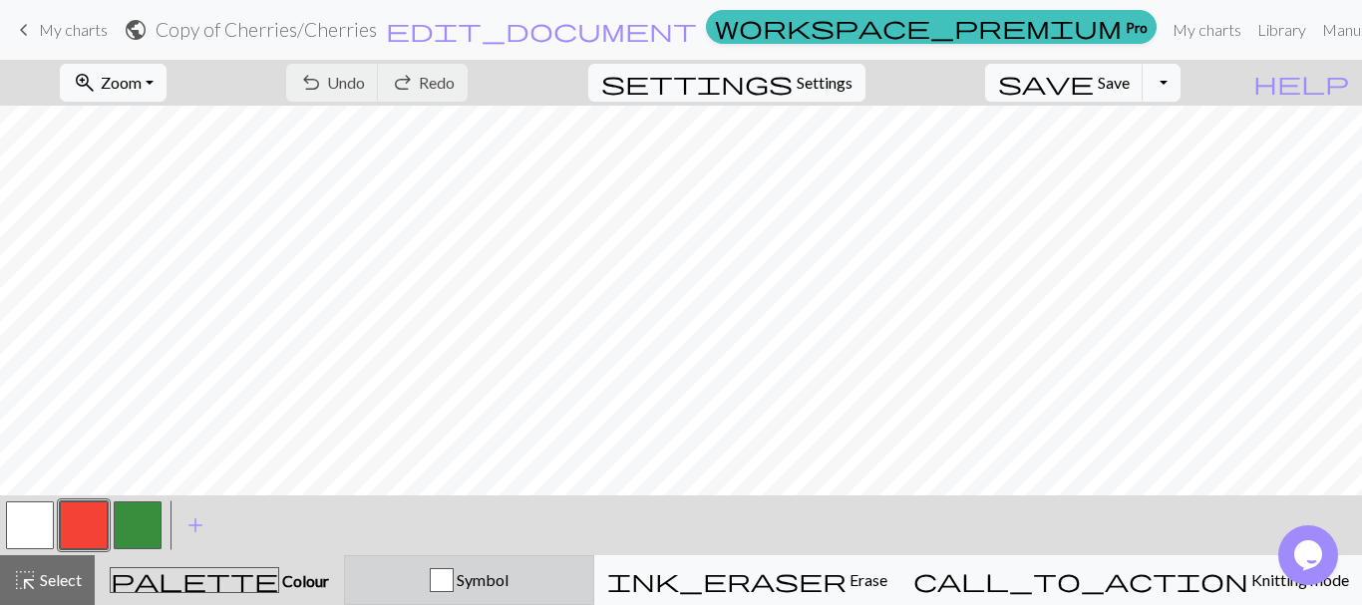
click at [432, 594] on button "Symbol" at bounding box center [469, 580] width 250 height 50
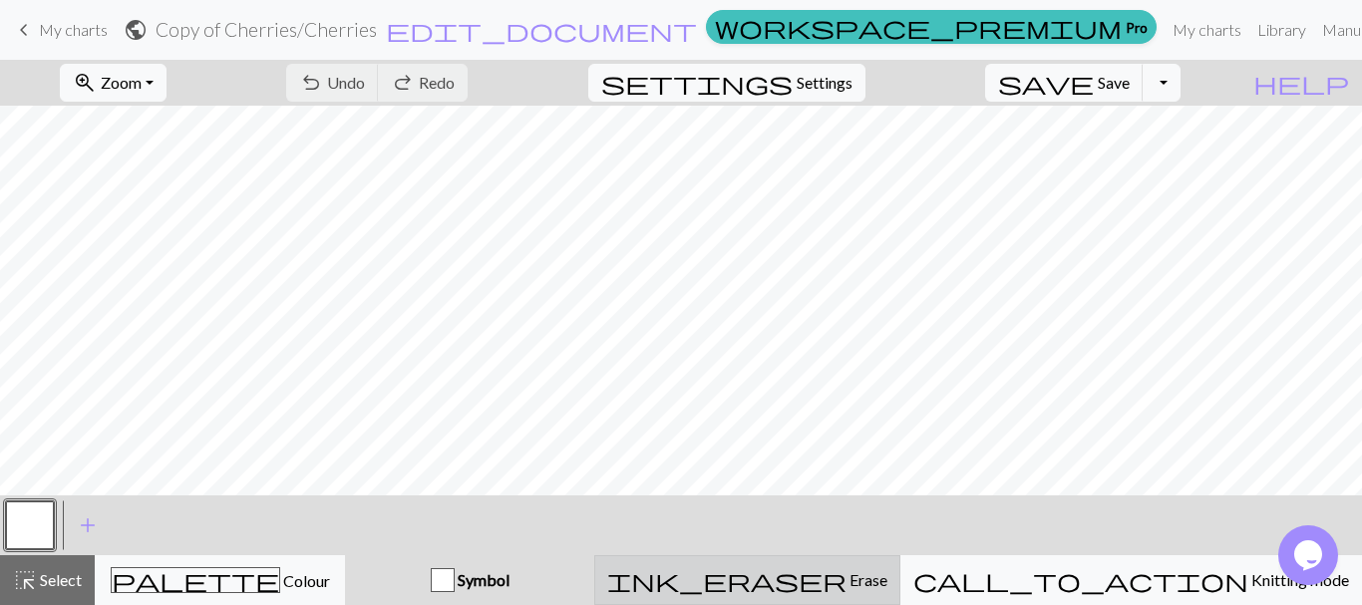
click at [791, 579] on div "ink_eraser Erase Erase" at bounding box center [747, 580] width 280 height 24
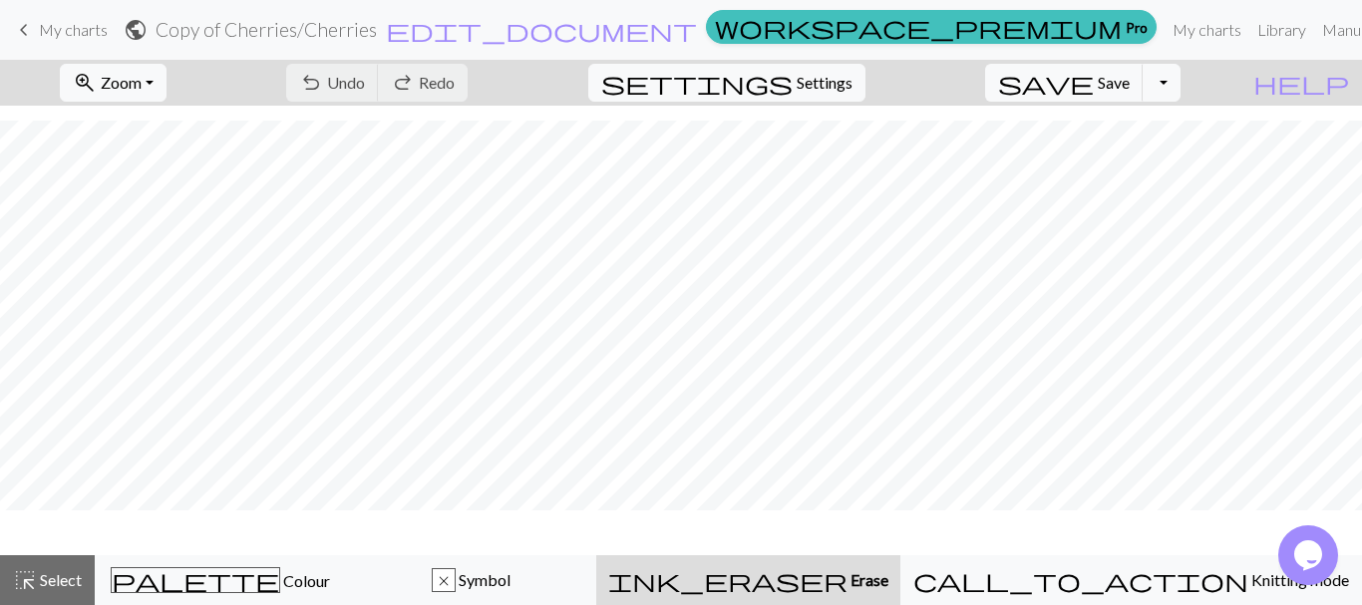
scroll to position [54, 0]
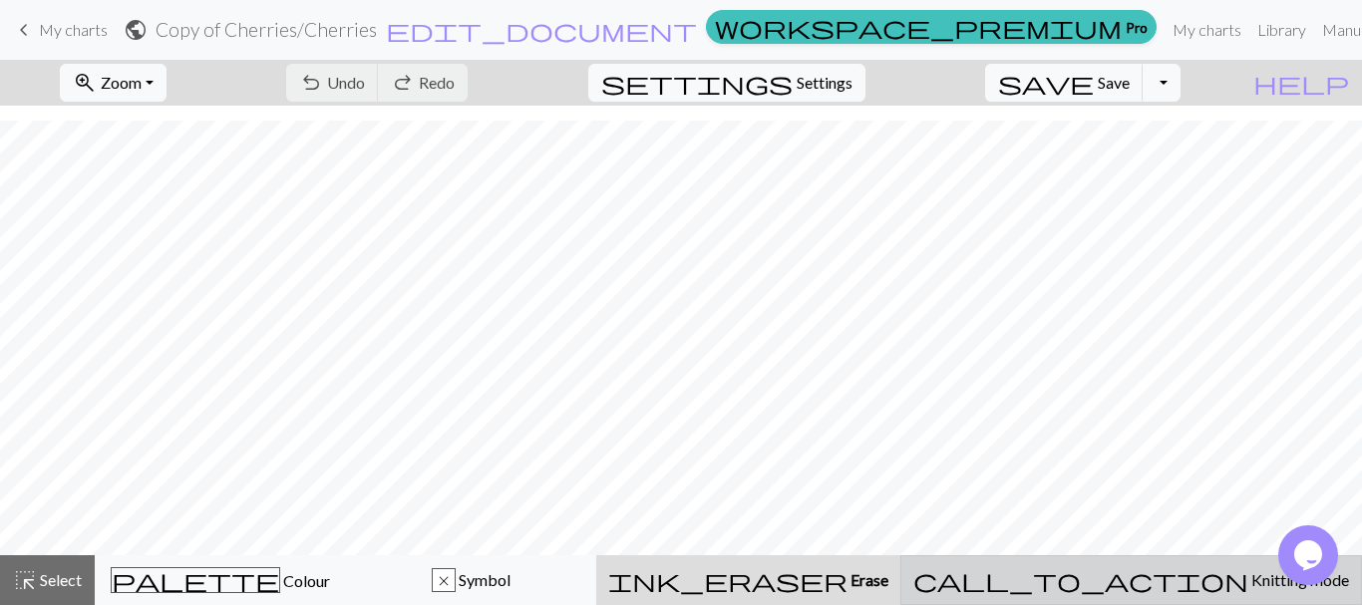
click at [1138, 589] on div "call_to_action Knitting mode Knitting mode" at bounding box center [1131, 580] width 436 height 24
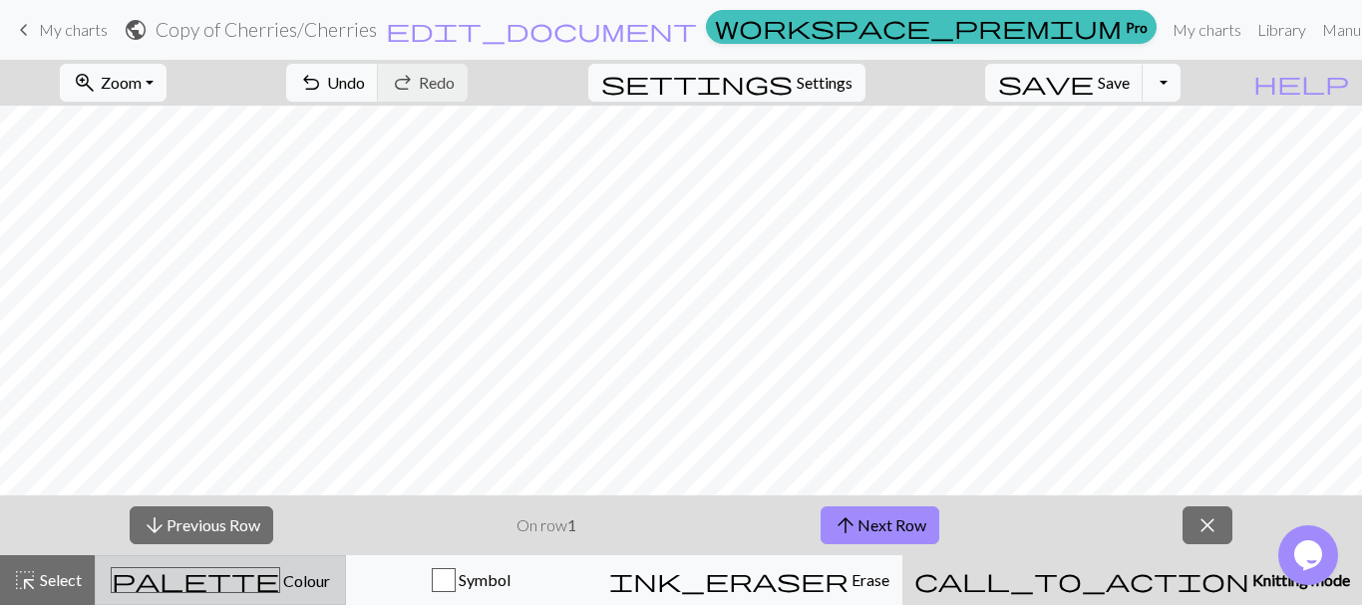
click at [231, 583] on span "palette" at bounding box center [195, 580] width 167 height 28
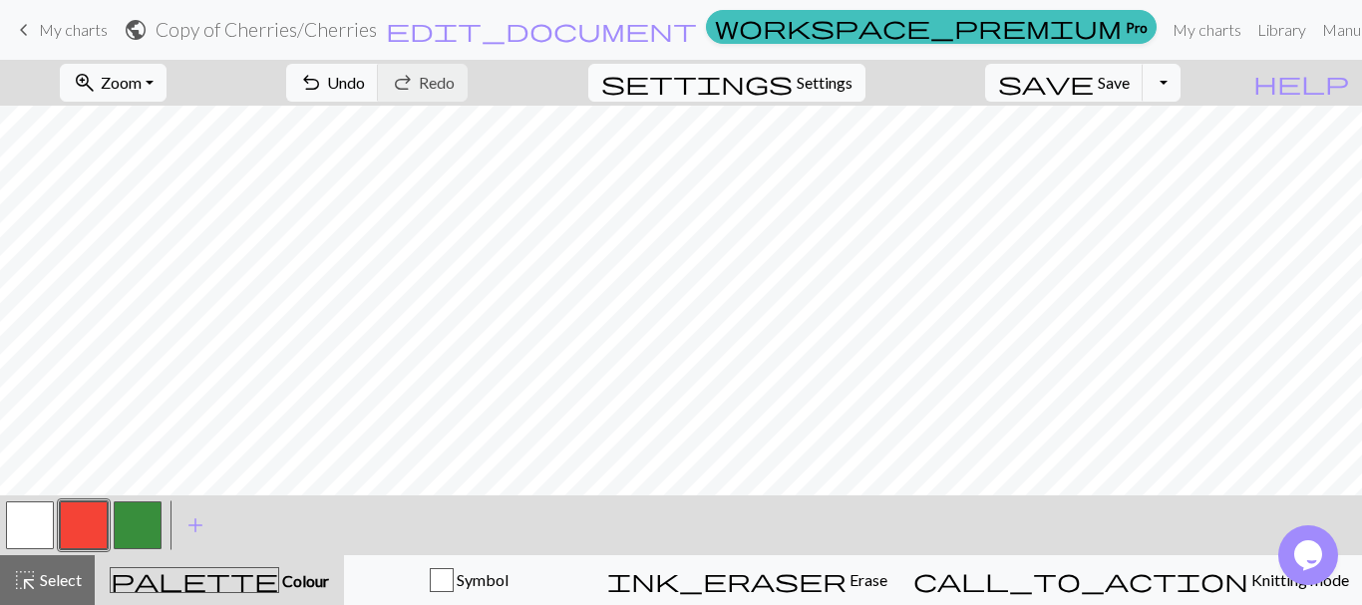
click at [852, 81] on span "Settings" at bounding box center [825, 83] width 56 height 24
select select "aran"
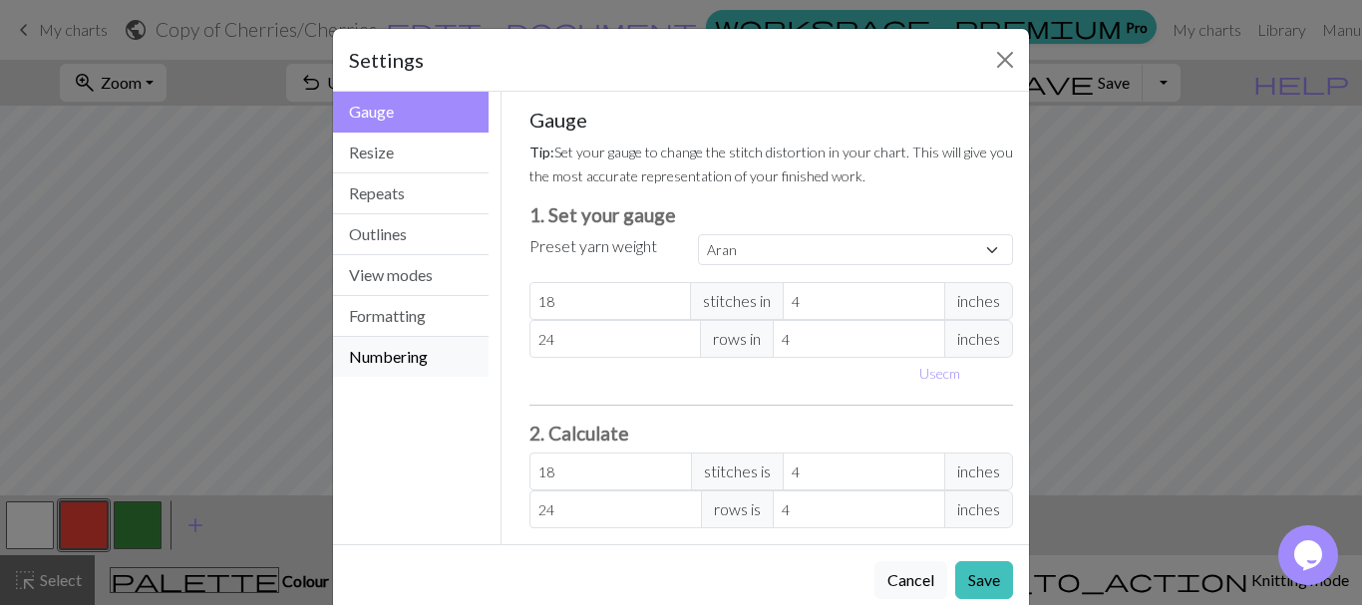
click at [405, 355] on button "Numbering" at bounding box center [411, 357] width 156 height 40
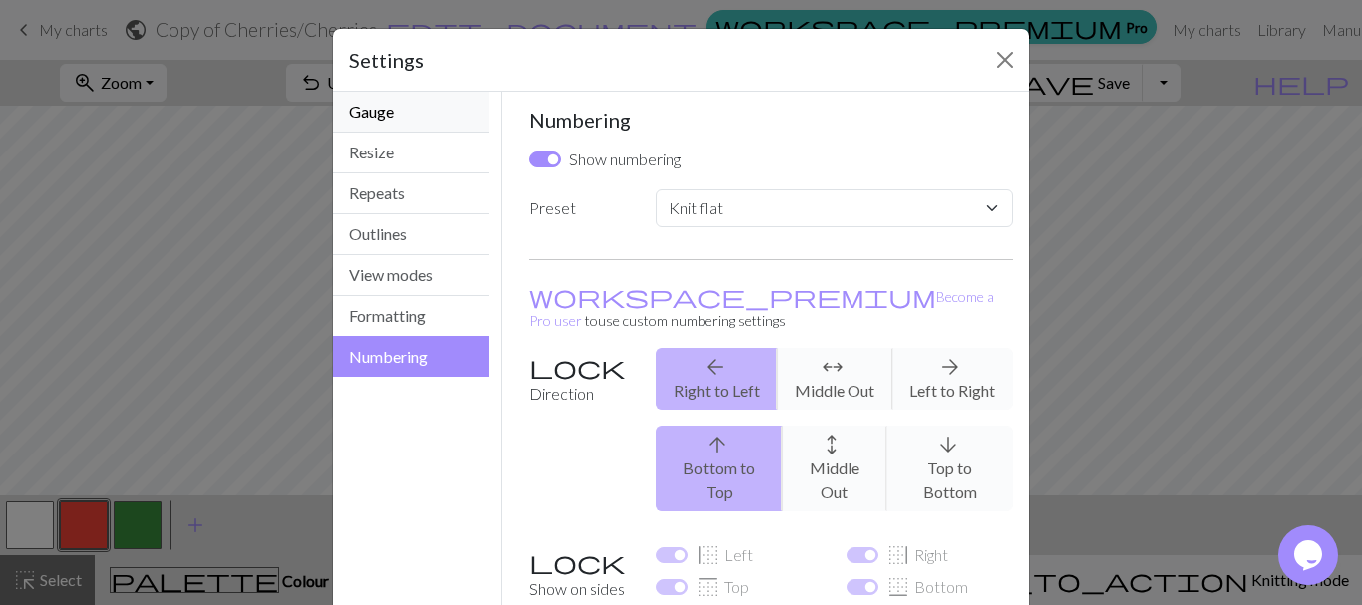
click at [368, 119] on button "Gauge" at bounding box center [411, 112] width 156 height 41
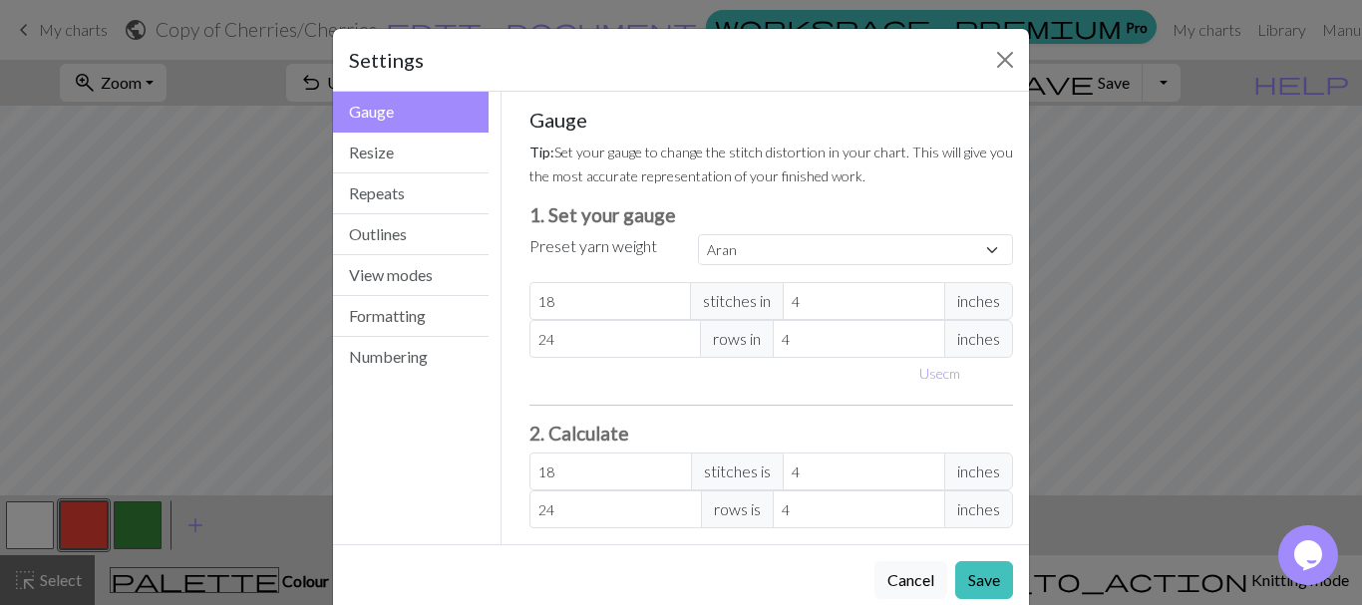
click at [589, 383] on div "Use cm" at bounding box center [771, 373] width 508 height 31
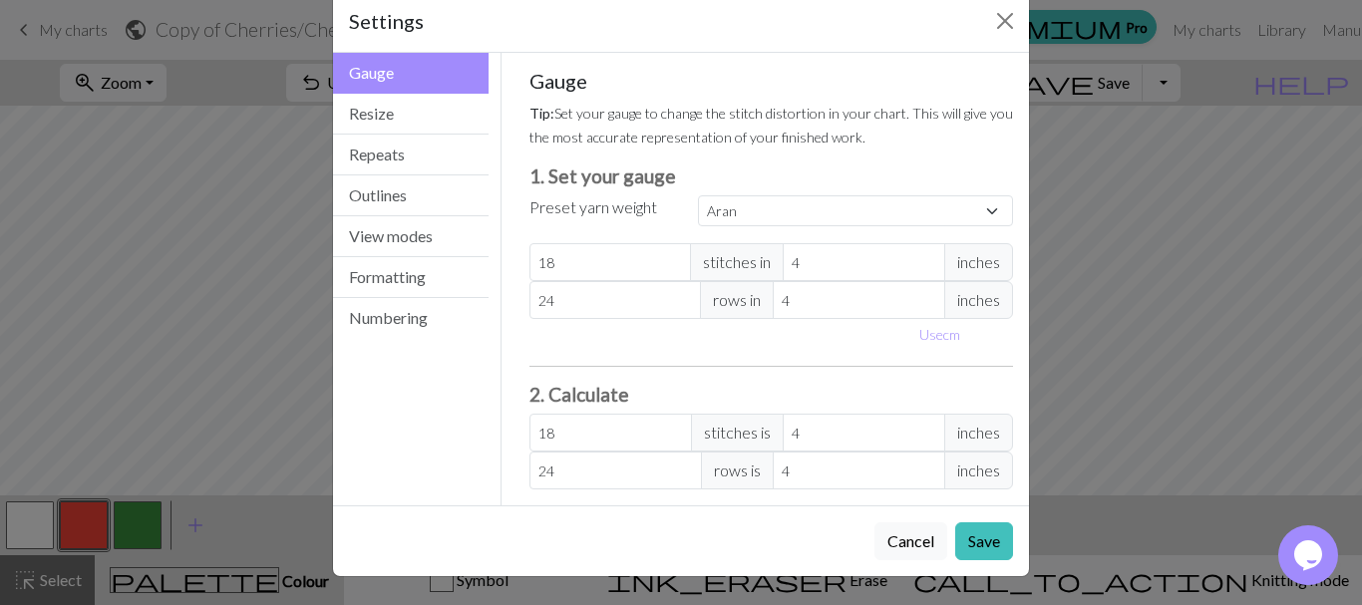
scroll to position [0, 0]
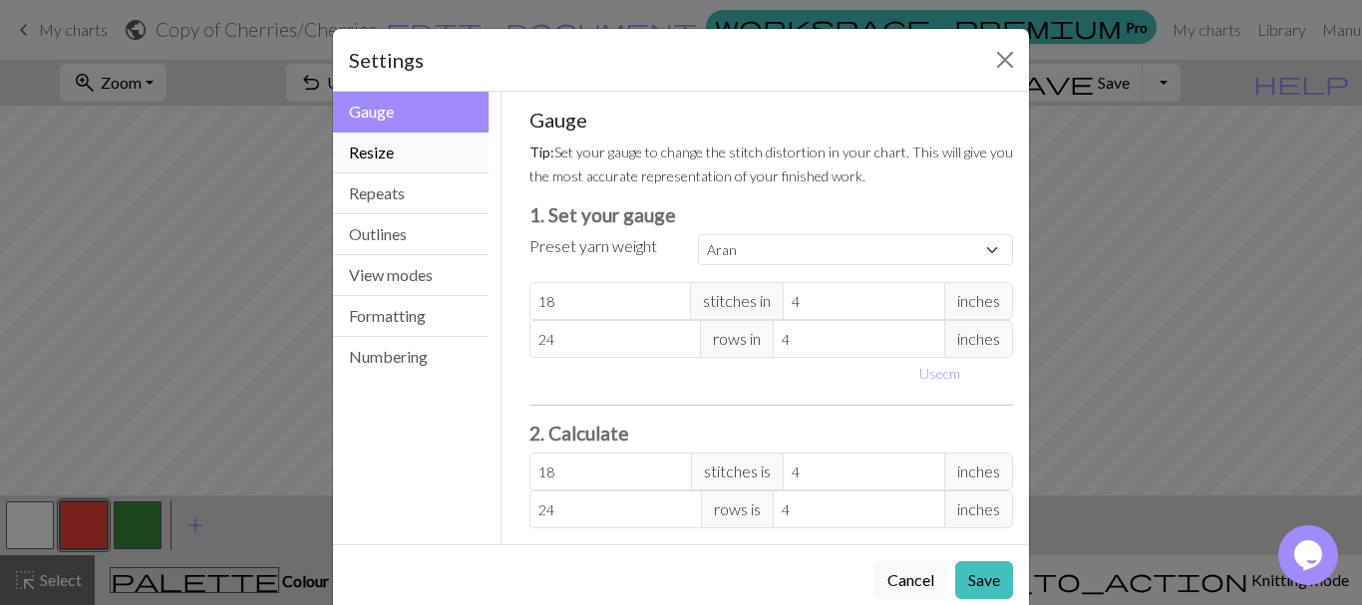
click at [408, 141] on button "Resize" at bounding box center [411, 153] width 156 height 41
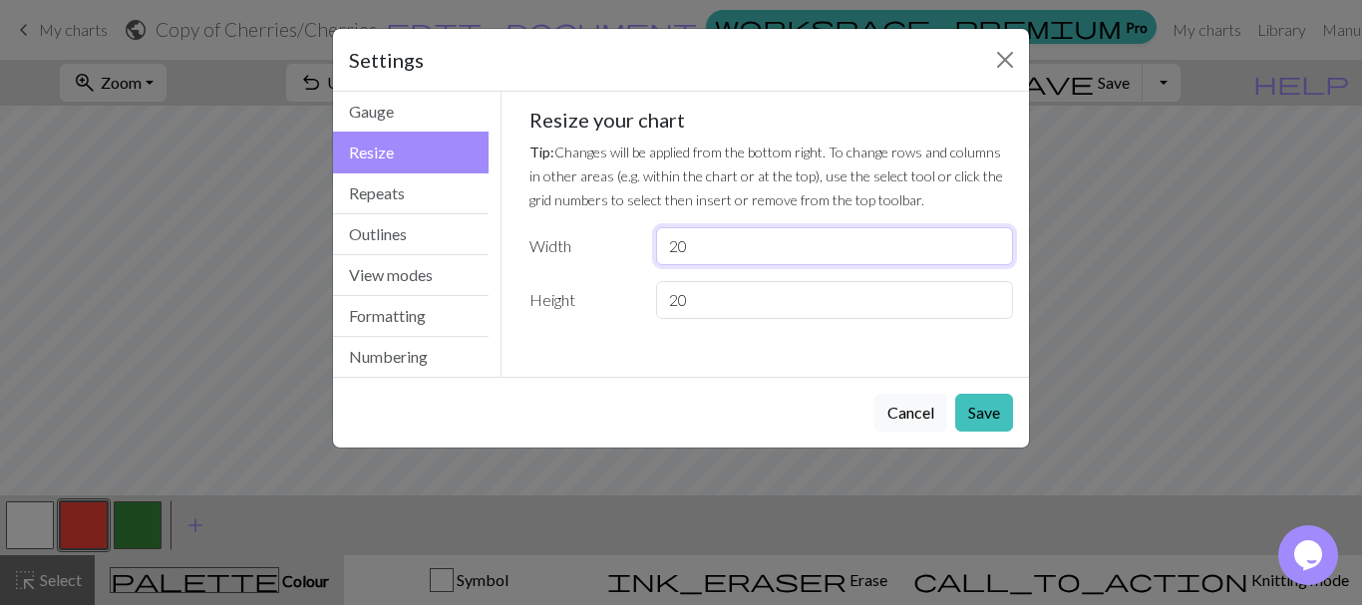
click at [764, 240] on input "20" at bounding box center [834, 246] width 357 height 38
click at [767, 306] on input "20" at bounding box center [834, 300] width 357 height 38
type input "2"
type input "12"
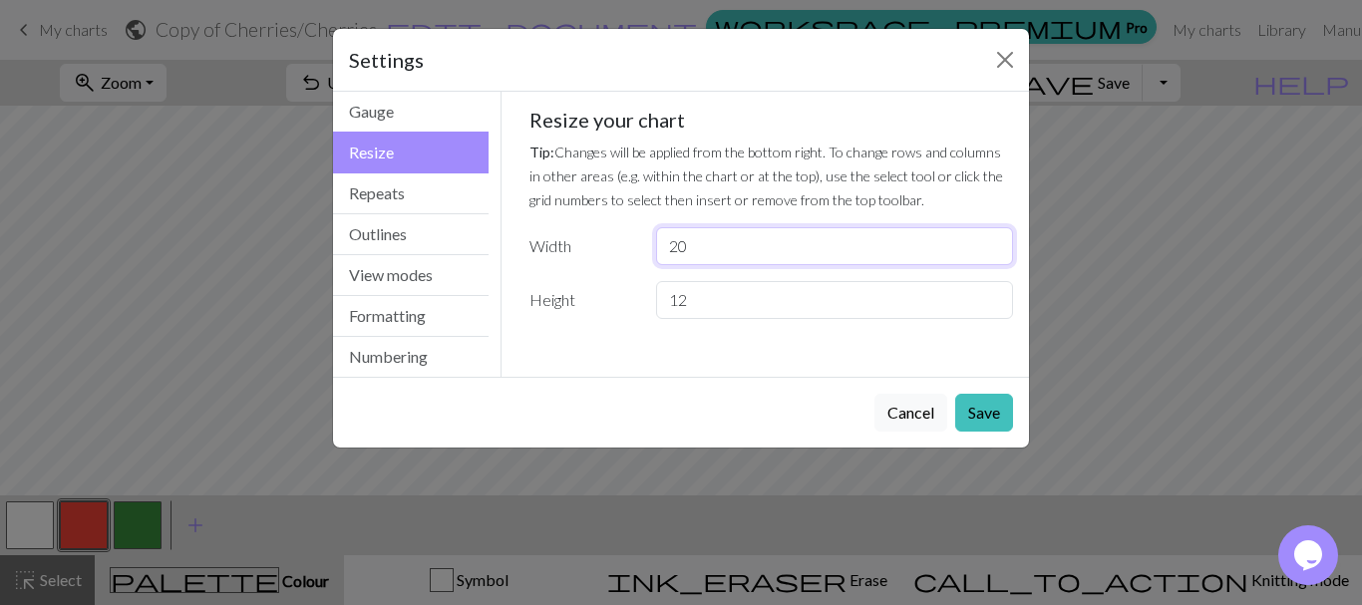
click at [739, 254] on input "20" at bounding box center [834, 246] width 357 height 38
type input "2"
type input "20"
click at [1006, 409] on button "Save" at bounding box center [984, 413] width 58 height 38
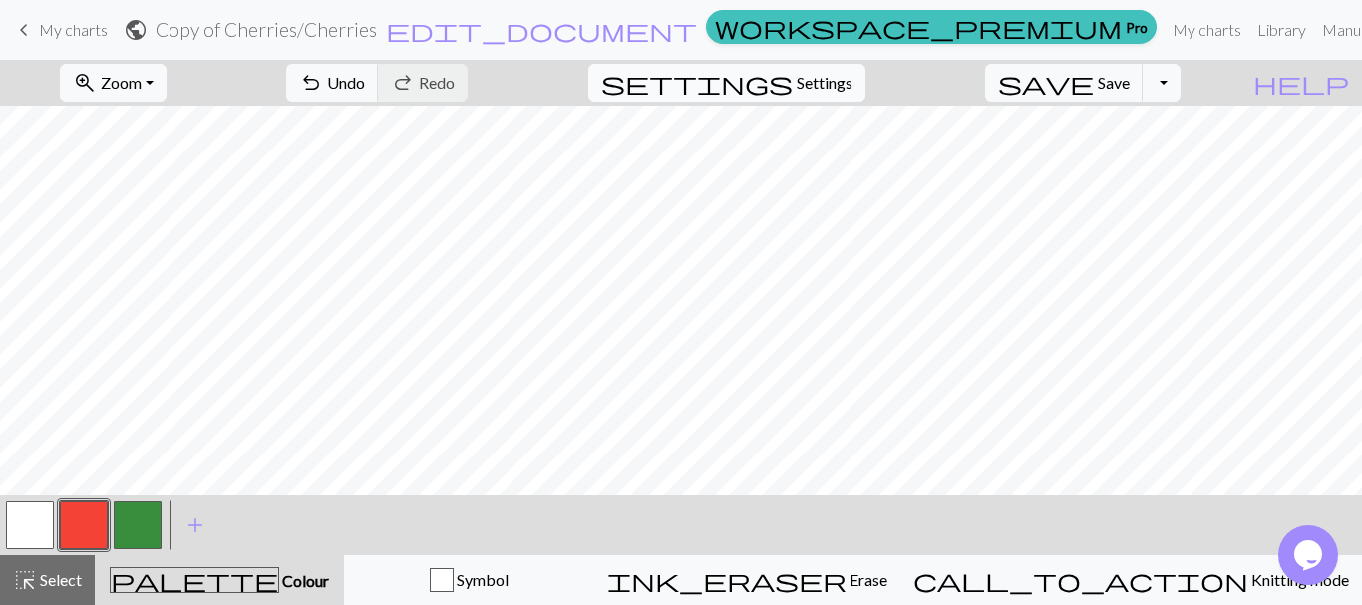
click at [837, 91] on span "Settings" at bounding box center [825, 83] width 56 height 24
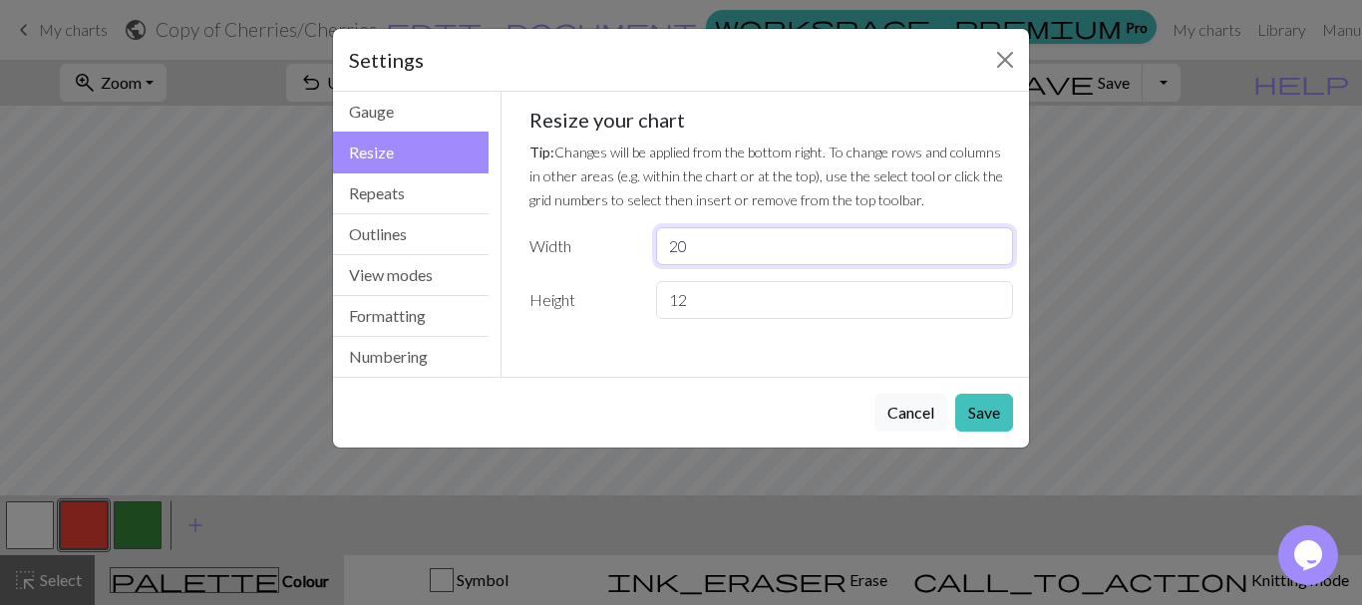
click at [684, 251] on input "20" at bounding box center [834, 246] width 357 height 38
type input "2"
type input "12"
click at [703, 292] on input "12" at bounding box center [834, 300] width 357 height 38
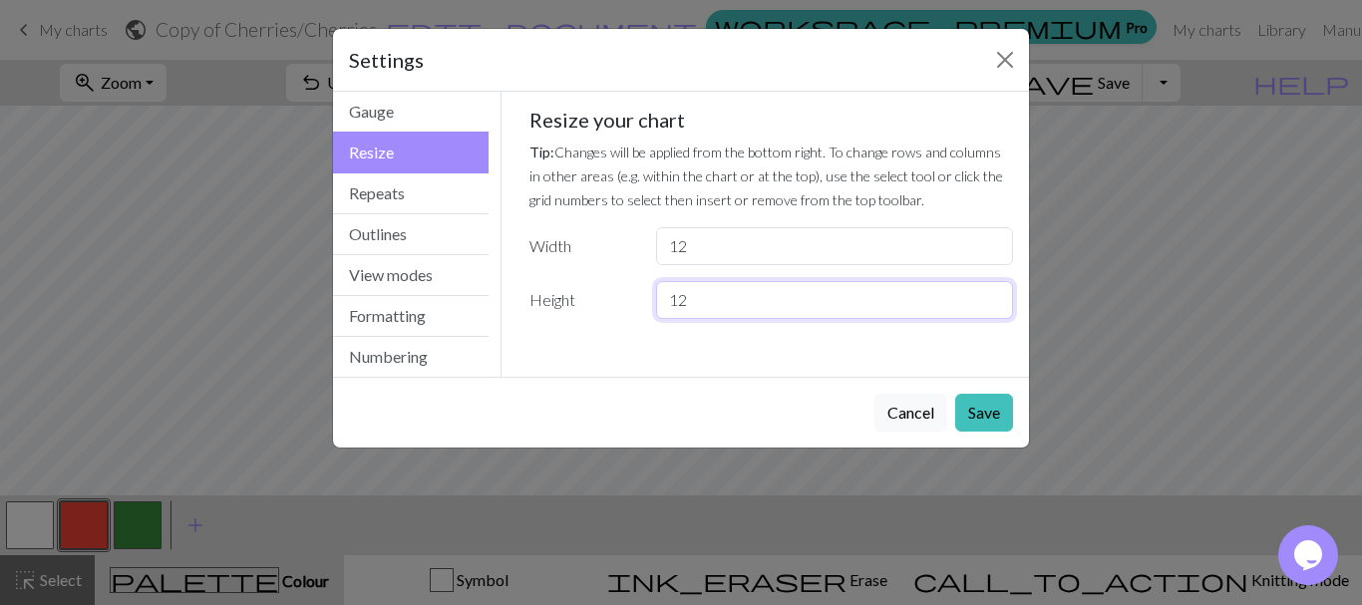
click at [703, 292] on input "12" at bounding box center [834, 300] width 357 height 38
type input "1"
type input "20"
click at [964, 407] on button "Save" at bounding box center [984, 413] width 58 height 38
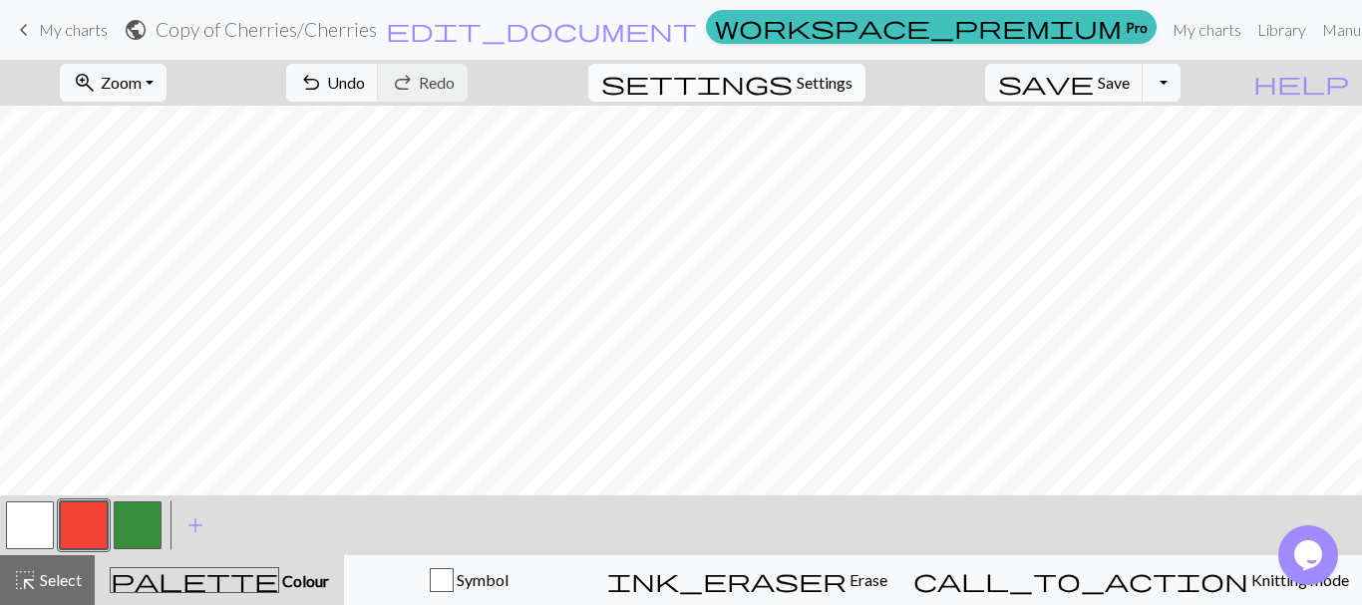
click at [812, 100] on button "settings Settings" at bounding box center [726, 83] width 277 height 38
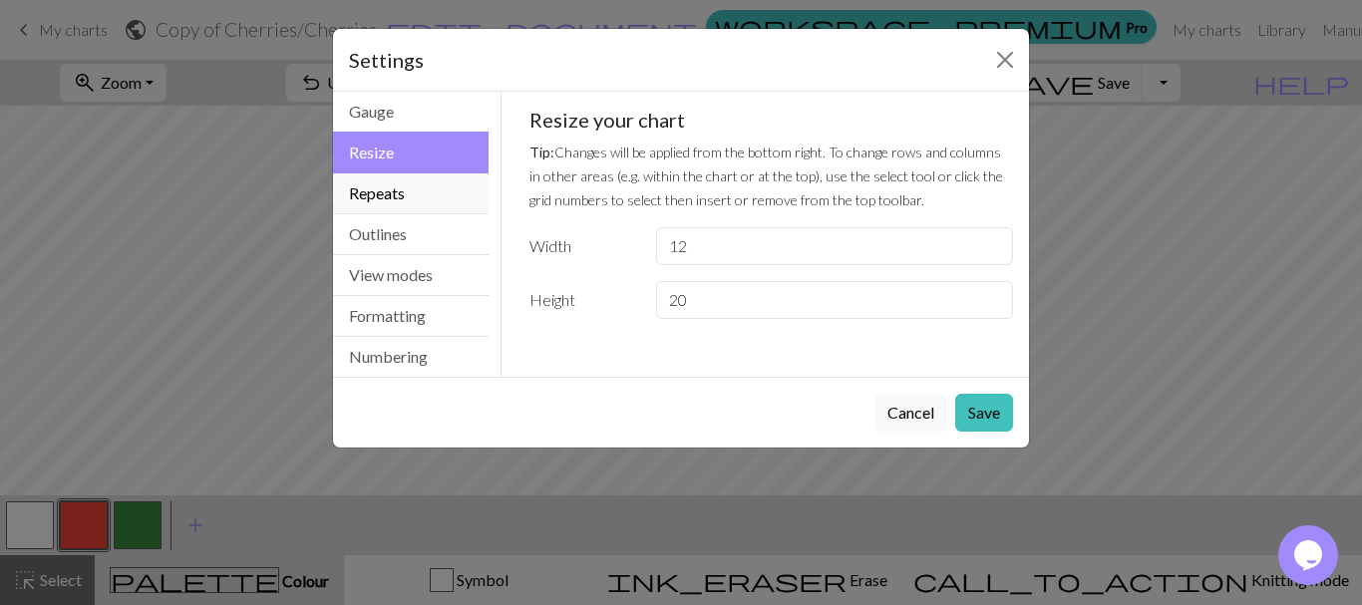
click at [372, 206] on button "Repeats" at bounding box center [411, 193] width 156 height 41
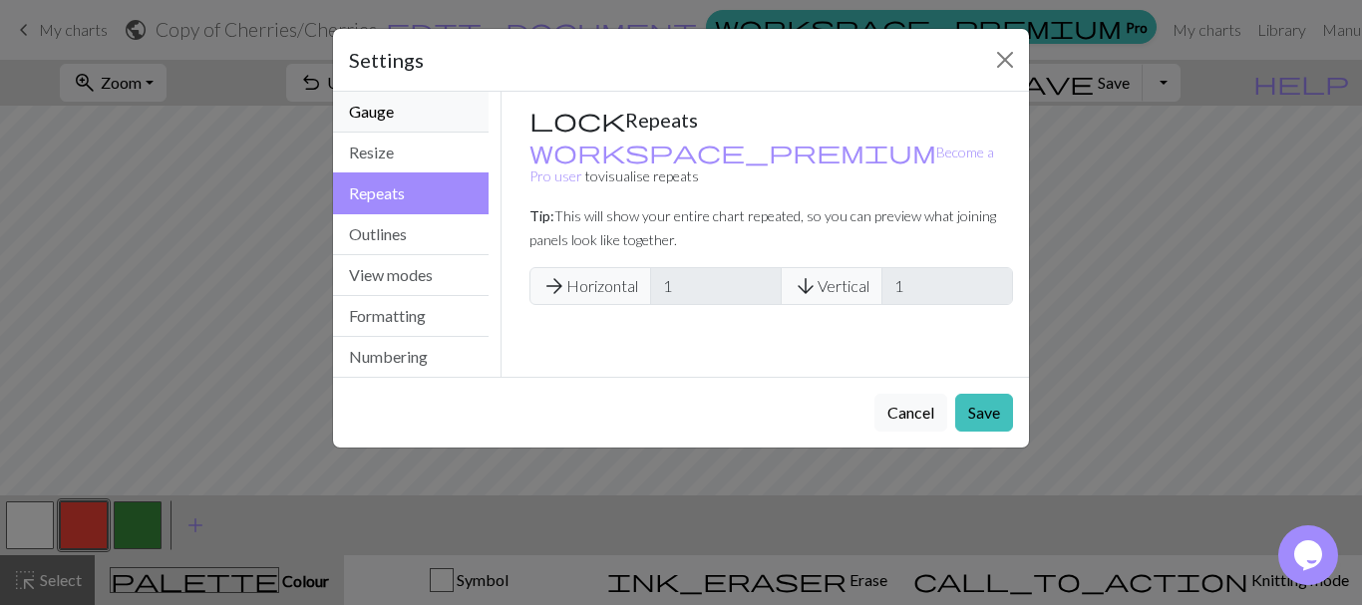
click at [402, 112] on button "Gauge" at bounding box center [411, 112] width 156 height 41
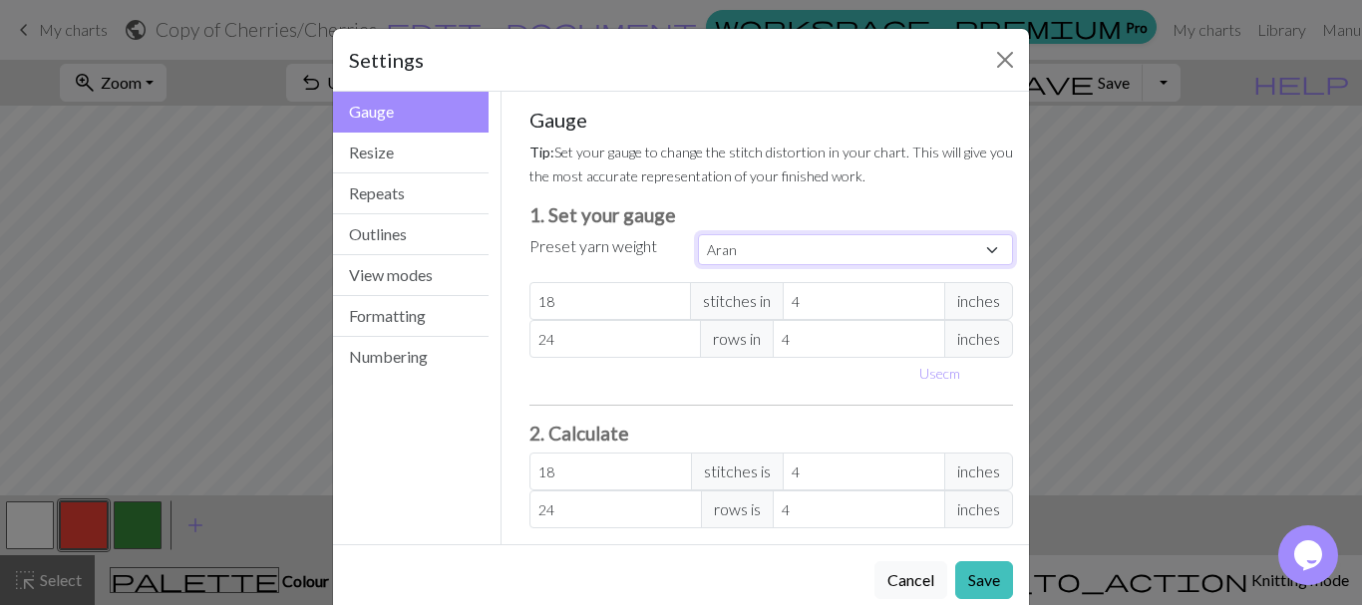
click at [822, 247] on select "Custom Square Lace Light Fingering Fingering Sport Double knit Worsted Aran Bul…" at bounding box center [855, 249] width 315 height 31
click at [379, 167] on button "Resize" at bounding box center [411, 153] width 156 height 41
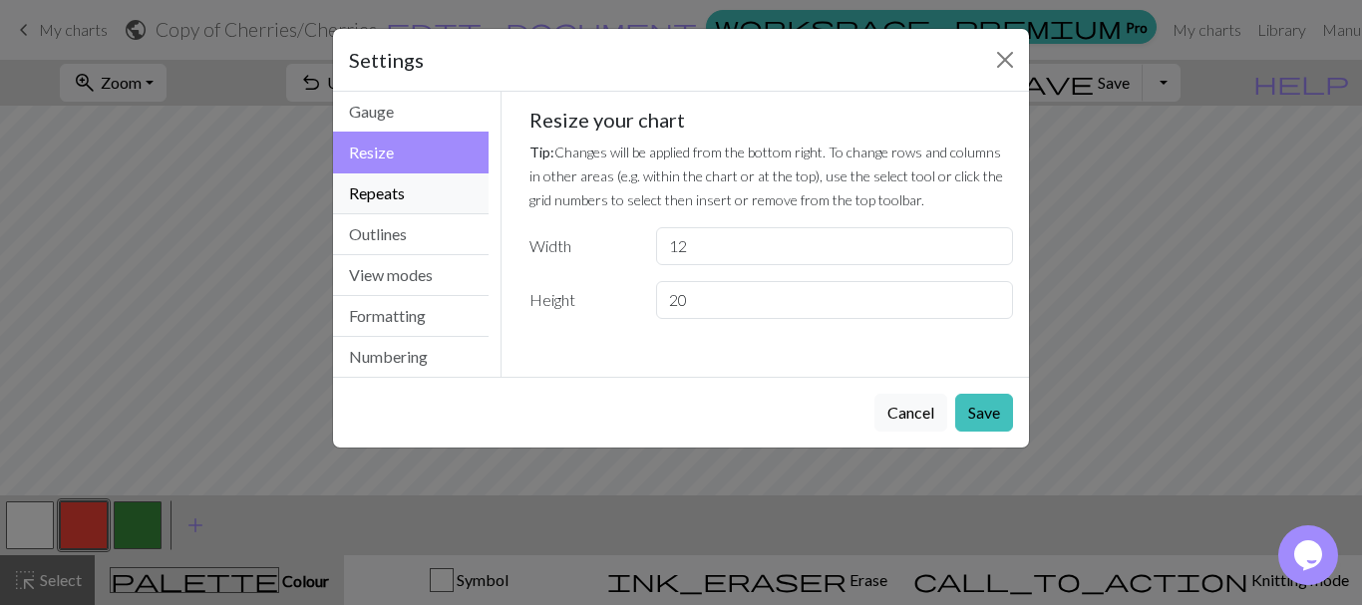
click at [382, 190] on button "Repeats" at bounding box center [411, 193] width 156 height 41
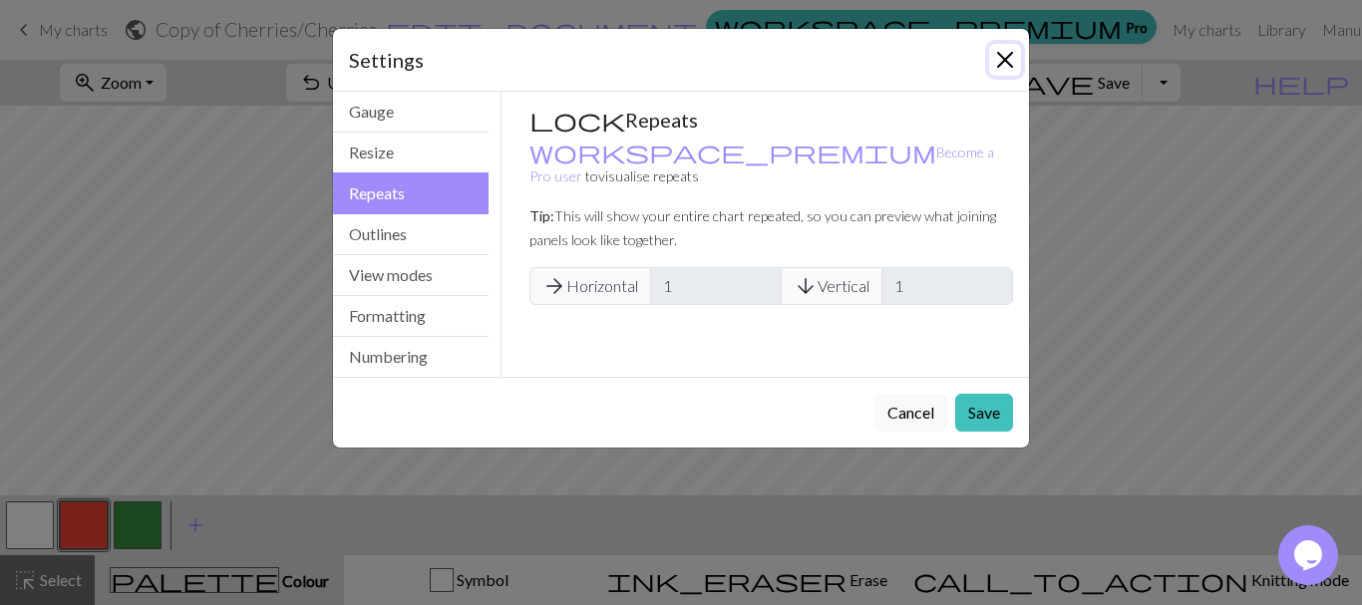
click at [1014, 58] on button "Close" at bounding box center [1005, 60] width 32 height 32
